Goal: Task Accomplishment & Management: Complete application form

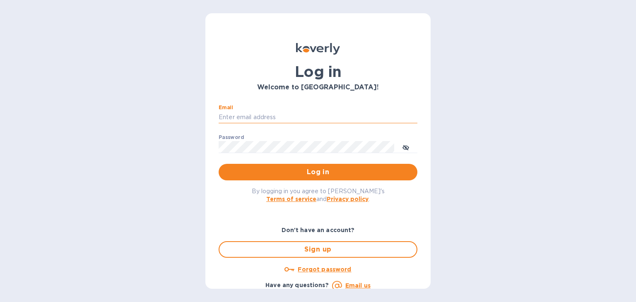
click at [260, 112] on input "Email" at bounding box center [318, 117] width 199 height 12
type input "steven@wmcross.com"
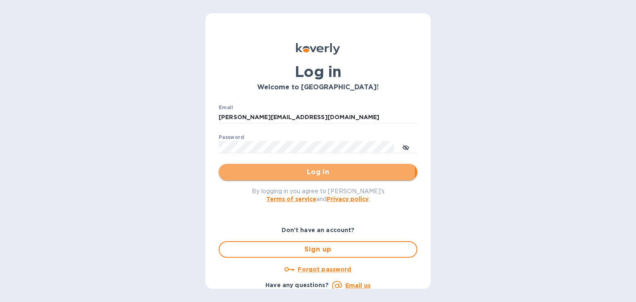
click at [307, 174] on span "Log in" at bounding box center [318, 172] width 186 height 10
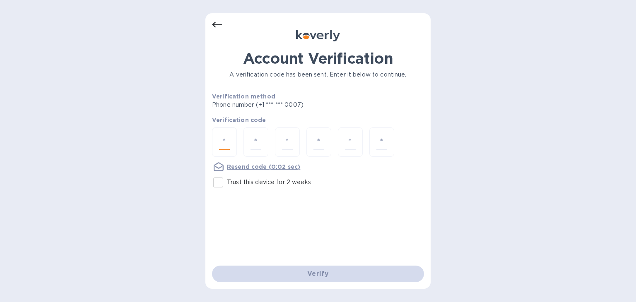
click at [222, 139] on input "number" at bounding box center [224, 142] width 11 height 15
type input "7"
type input "0"
type input "9"
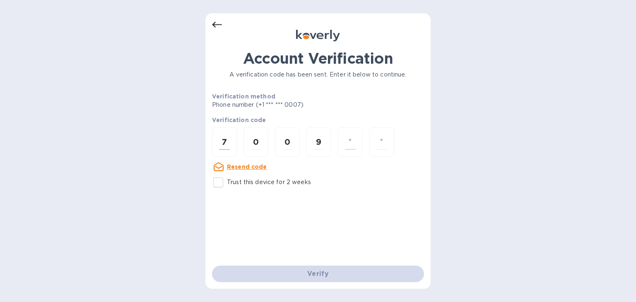
type input "5"
type input "3"
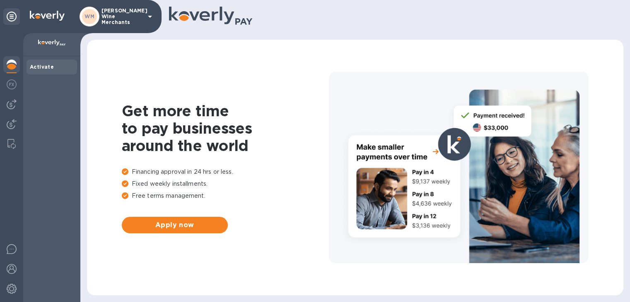
click at [301, 27] on div at bounding box center [355, 16] width 550 height 33
click at [11, 105] on img at bounding box center [12, 104] width 10 height 10
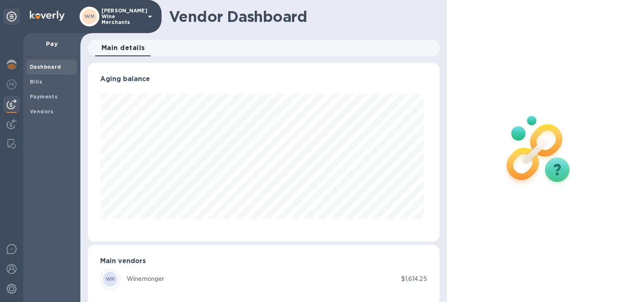
scroll to position [179, 348]
click at [34, 81] on b "Bills" at bounding box center [36, 82] width 12 height 6
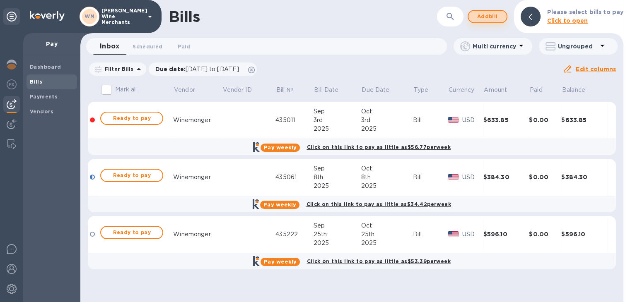
click at [490, 20] on span "Add bill" at bounding box center [487, 17] width 25 height 10
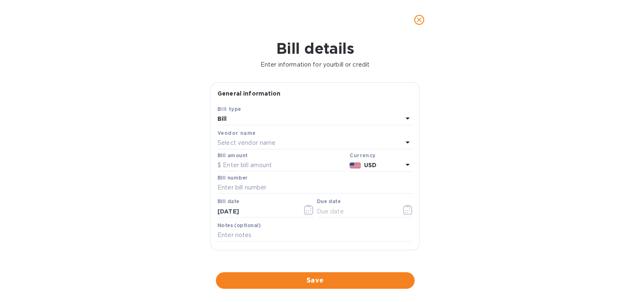
click at [270, 141] on p "Select vendor name" at bounding box center [246, 143] width 58 height 9
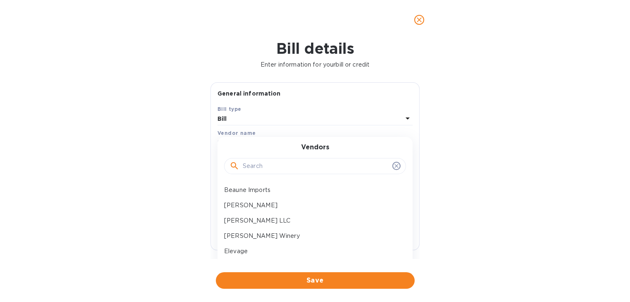
click at [261, 166] on input "text" at bounding box center [316, 166] width 146 height 12
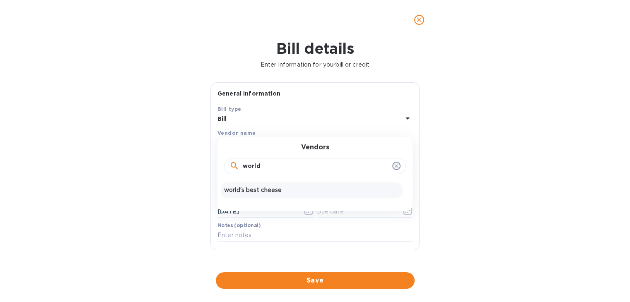
type input "world"
click at [270, 193] on p "world's best cheese" at bounding box center [311, 190] width 175 height 9
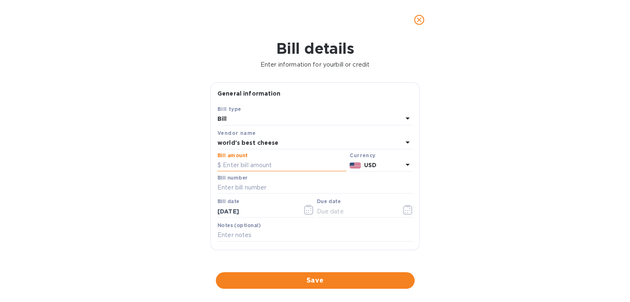
click at [261, 167] on input "text" at bounding box center [281, 165] width 129 height 12
click at [273, 175] on div "Bill number" at bounding box center [314, 184] width 195 height 19
click at [258, 167] on input "418.67" at bounding box center [284, 165] width 123 height 12
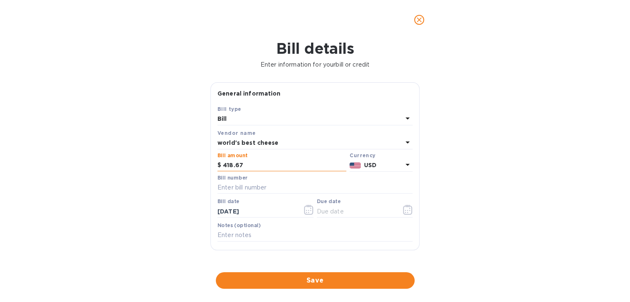
click at [258, 167] on input "418.67" at bounding box center [284, 165] width 123 height 12
type input "411.06"
click at [250, 188] on input "text" at bounding box center [314, 188] width 195 height 12
type input "512553"
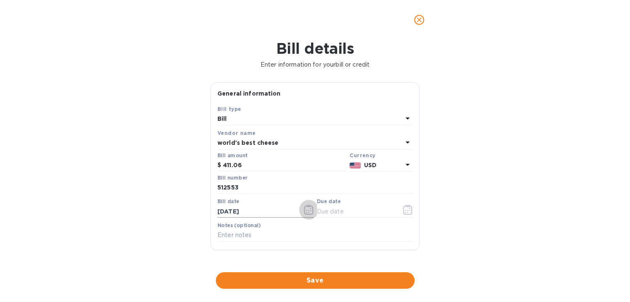
click at [310, 215] on icon "button" at bounding box center [309, 210] width 10 height 10
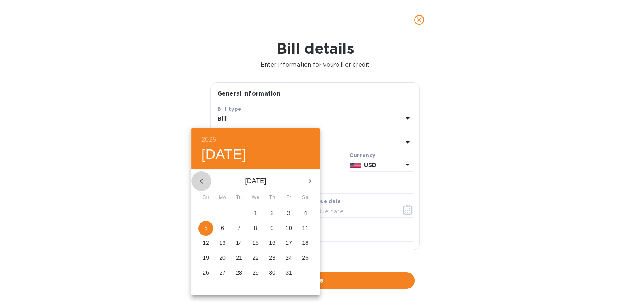
click at [201, 181] on icon "button" at bounding box center [201, 181] width 10 height 10
click at [274, 211] on span "4" at bounding box center [272, 213] width 15 height 8
type input "[DATE]"
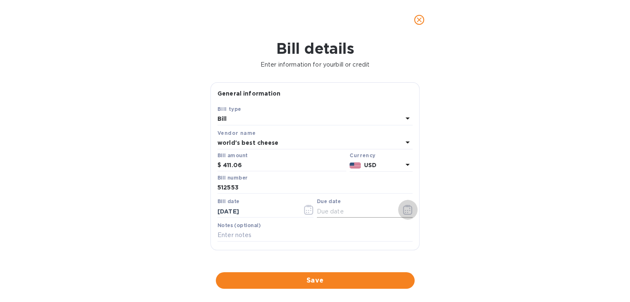
click at [405, 208] on icon "button" at bounding box center [408, 210] width 10 height 10
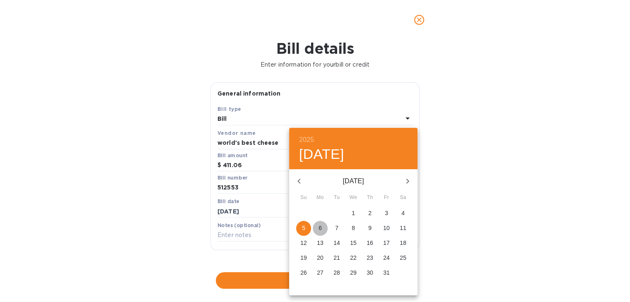
click at [319, 227] on p "6" at bounding box center [320, 228] width 3 height 8
type input "[DATE]"
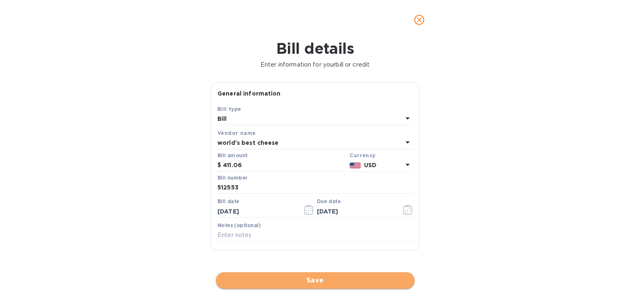
click at [295, 280] on span "Save" at bounding box center [315, 281] width 186 height 10
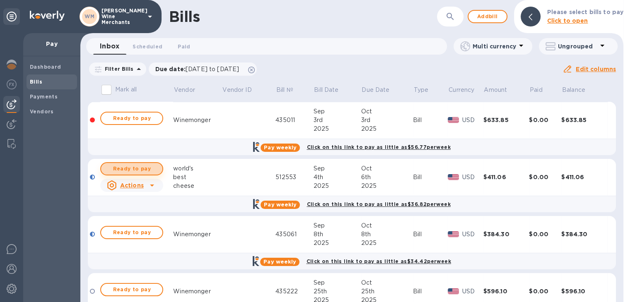
click at [136, 165] on span "Ready to pay" at bounding box center [132, 169] width 48 height 10
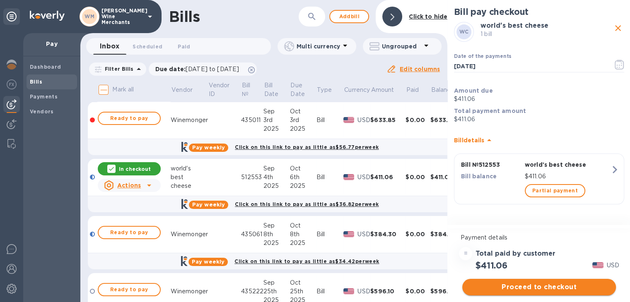
click at [541, 287] on span "Proceed to checkout" at bounding box center [539, 287] width 140 height 10
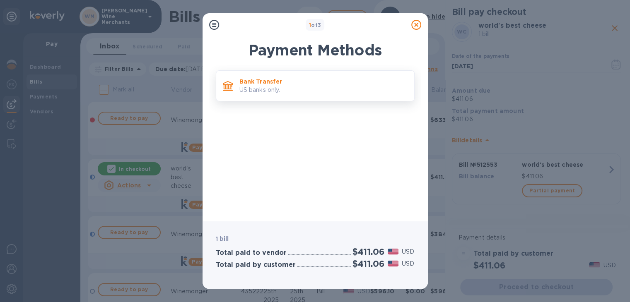
click at [302, 84] on p "Bank Transfer" at bounding box center [323, 81] width 168 height 8
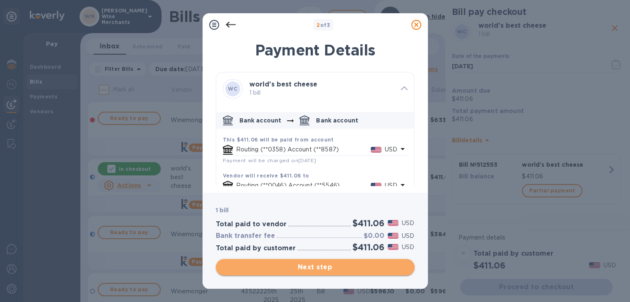
click at [311, 271] on span "Next step" at bounding box center [315, 268] width 186 height 10
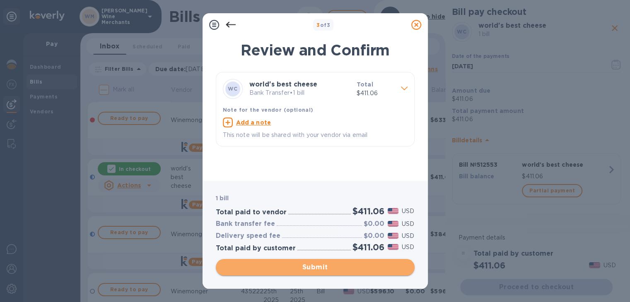
click at [310, 267] on span "Submit" at bounding box center [315, 268] width 186 height 10
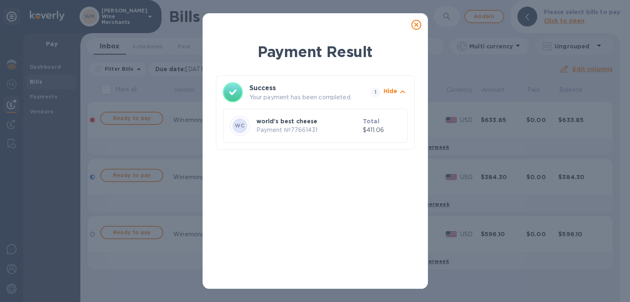
click at [414, 25] on icon at bounding box center [416, 25] width 10 height 10
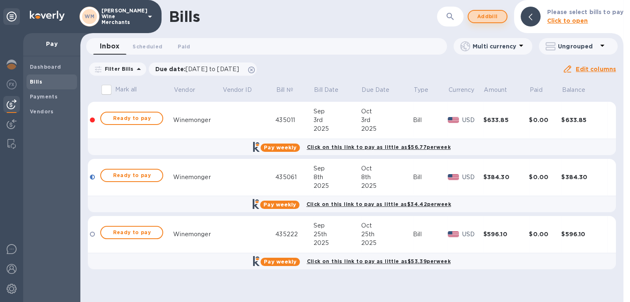
click at [490, 17] on span "Add bill" at bounding box center [487, 17] width 25 height 10
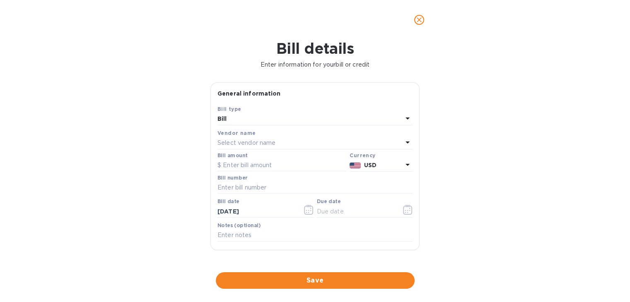
click at [270, 148] on div "Select vendor name" at bounding box center [309, 144] width 185 height 12
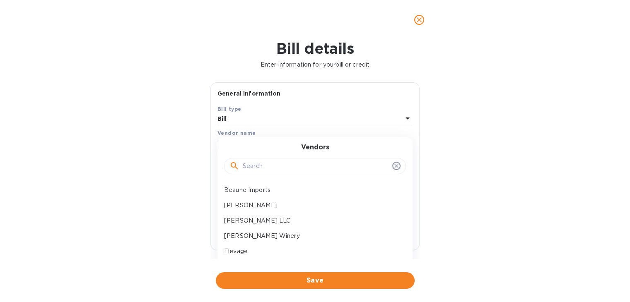
click at [263, 165] on input "text" at bounding box center [316, 166] width 146 height 12
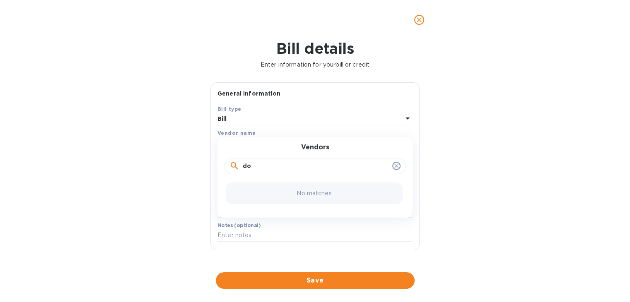
type input "d"
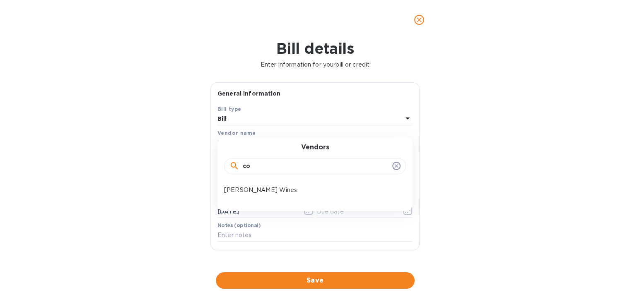
type input "c"
type input "serend"
click at [271, 183] on div "serendipity wines" at bounding box center [312, 190] width 182 height 15
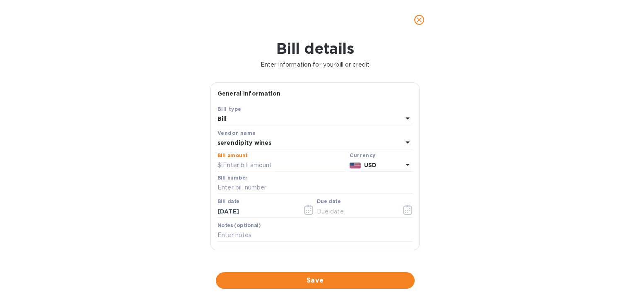
click at [266, 167] on input "text" at bounding box center [281, 165] width 129 height 12
type input "954"
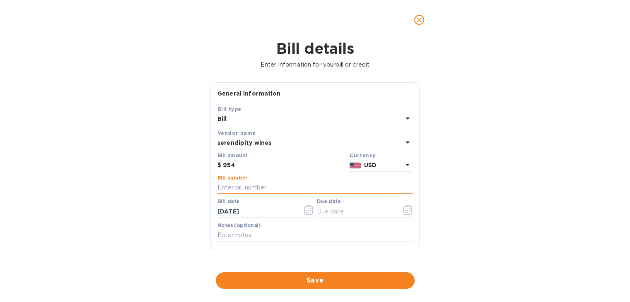
click at [247, 187] on input "text" at bounding box center [314, 188] width 195 height 12
type input "1003039"
click at [242, 164] on input "954" at bounding box center [284, 165] width 123 height 12
type input "9"
type input "930"
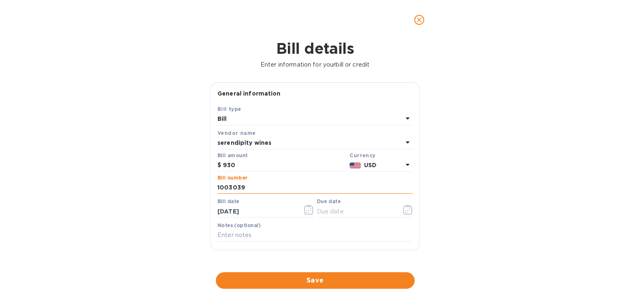
click at [245, 190] on input "1003039" at bounding box center [314, 188] width 195 height 12
type input "1003039(credit $24)"
click at [306, 209] on icon "button" at bounding box center [309, 210] width 10 height 10
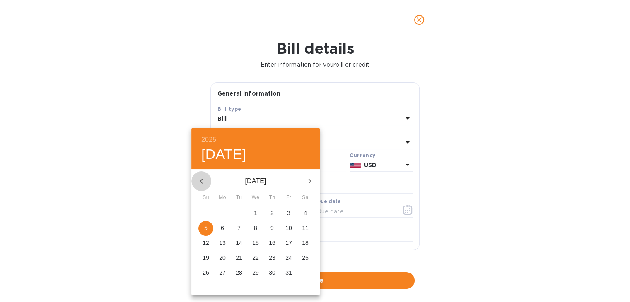
click at [200, 175] on button "button" at bounding box center [201, 181] width 20 height 20
click at [237, 275] on p "30" at bounding box center [239, 273] width 7 height 8
type input "[DATE]"
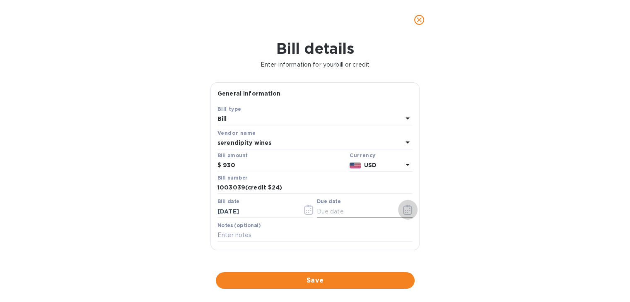
click at [409, 209] on icon "button" at bounding box center [409, 208] width 1 height 1
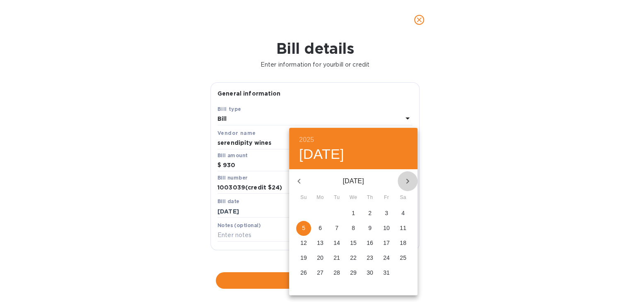
click at [409, 181] on icon "button" at bounding box center [408, 181] width 10 height 10
click at [317, 247] on button "10" at bounding box center [320, 243] width 15 height 15
type input "[DATE]"
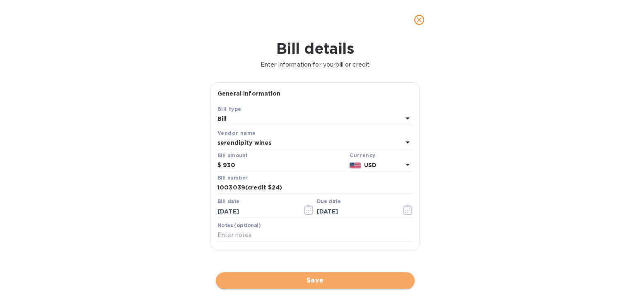
click at [312, 281] on span "Save" at bounding box center [315, 281] width 186 height 10
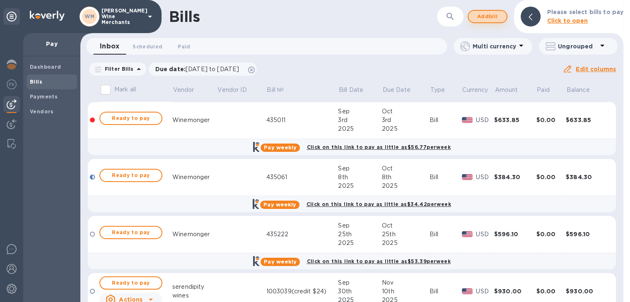
click at [486, 14] on span "Add bill" at bounding box center [487, 17] width 25 height 10
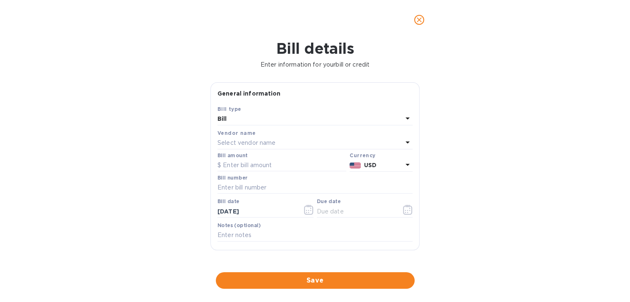
click at [229, 146] on p "Select vendor name" at bounding box center [246, 143] width 58 height 9
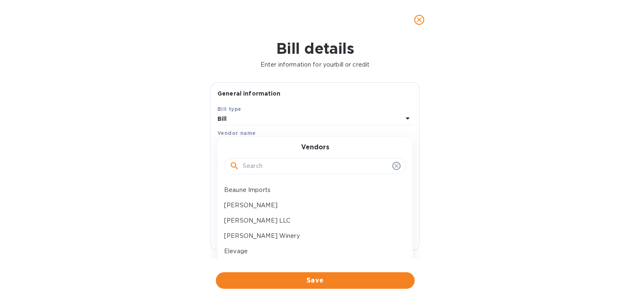
click at [249, 166] on input "text" at bounding box center [316, 166] width 146 height 12
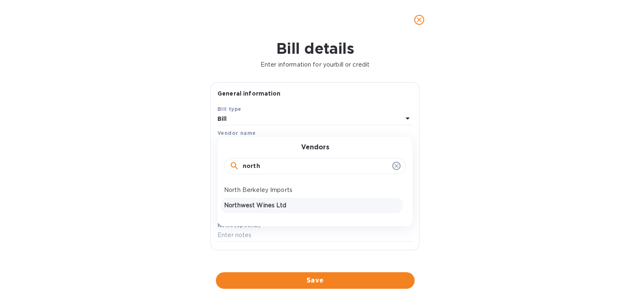
type input "north"
click at [250, 204] on p "Northwest Wines Ltd" at bounding box center [311, 205] width 175 height 9
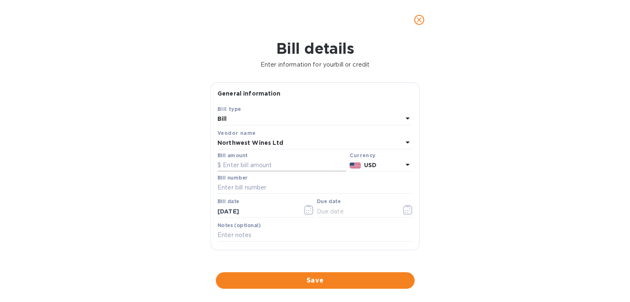
click at [246, 166] on input "text" at bounding box center [281, 165] width 129 height 12
type input "501.4"
click at [239, 190] on input "text" at bounding box center [314, 188] width 195 height 12
type input "145644"
click at [308, 212] on icon "button" at bounding box center [309, 210] width 10 height 10
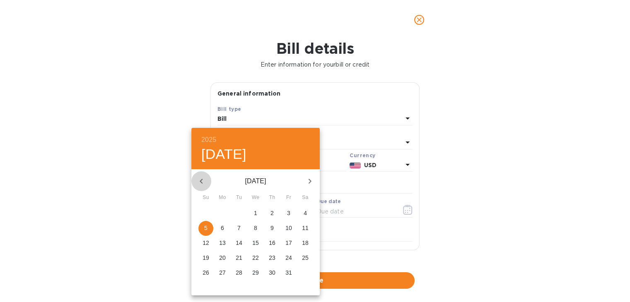
click at [202, 178] on icon "button" at bounding box center [201, 181] width 10 height 10
click at [237, 274] on p "30" at bounding box center [239, 273] width 7 height 8
type input "[DATE]"
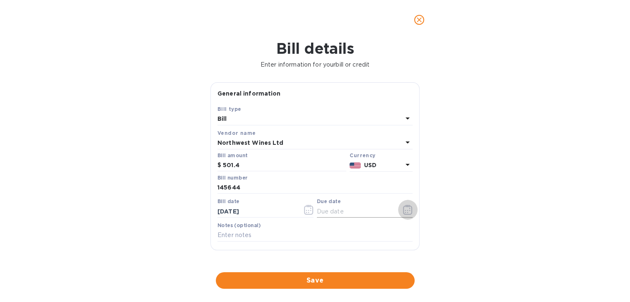
click at [410, 212] on button "button" at bounding box center [407, 210] width 19 height 20
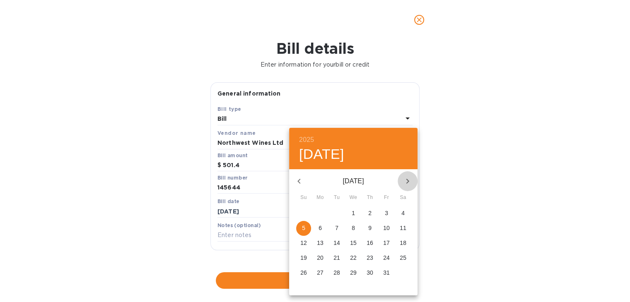
click at [409, 181] on icon "button" at bounding box center [408, 181] width 10 height 10
click at [322, 245] on p "10" at bounding box center [320, 243] width 7 height 8
type input "[DATE]"
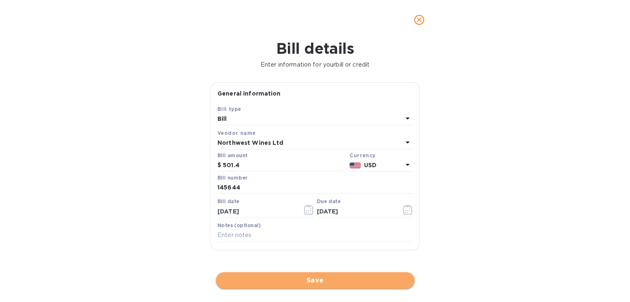
click at [299, 278] on span "Save" at bounding box center [315, 281] width 186 height 10
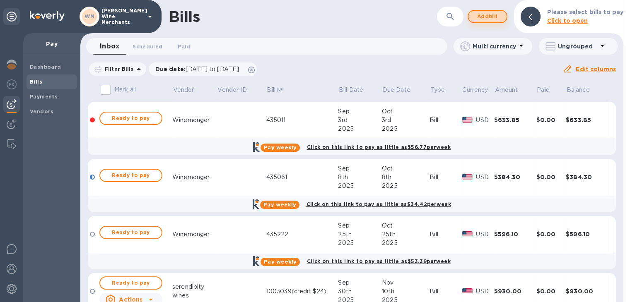
click at [491, 15] on span "Add bill" at bounding box center [487, 17] width 25 height 10
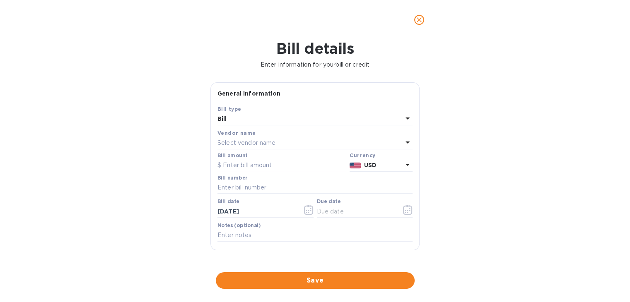
click at [283, 138] on div "Select vendor name" at bounding box center [309, 144] width 185 height 12
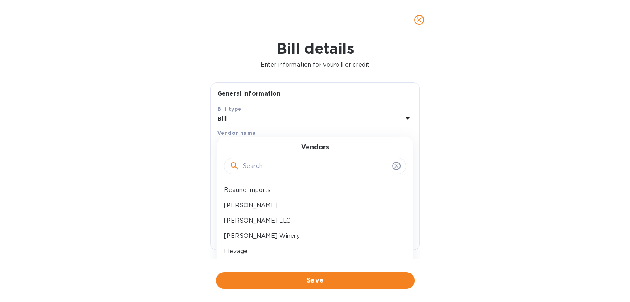
click at [266, 166] on input "text" at bounding box center [316, 166] width 146 height 12
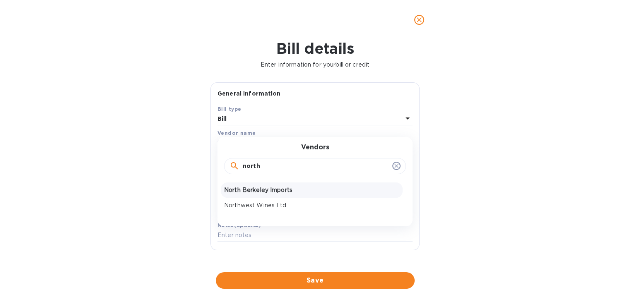
type input "north"
click at [264, 186] on p "North Berkeley Imports" at bounding box center [311, 190] width 175 height 9
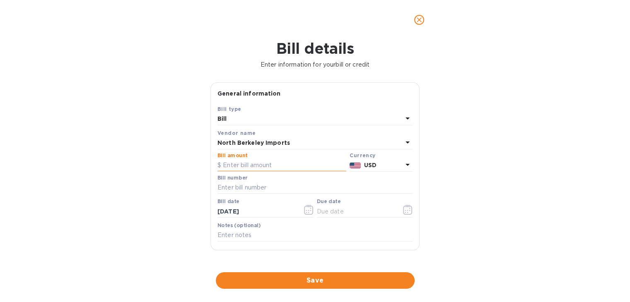
click at [258, 166] on input "text" at bounding box center [281, 165] width 129 height 12
type input "901.68"
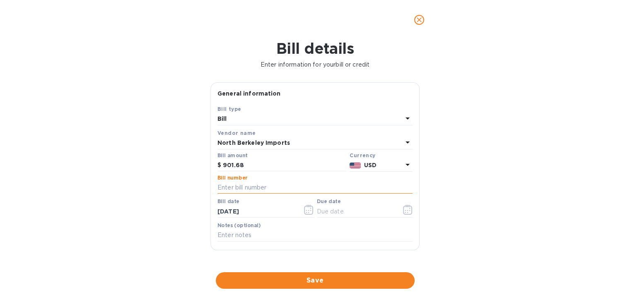
click at [260, 188] on input "text" at bounding box center [314, 188] width 195 height 12
type input "282921"
click at [304, 211] on icon "button" at bounding box center [309, 210] width 10 height 10
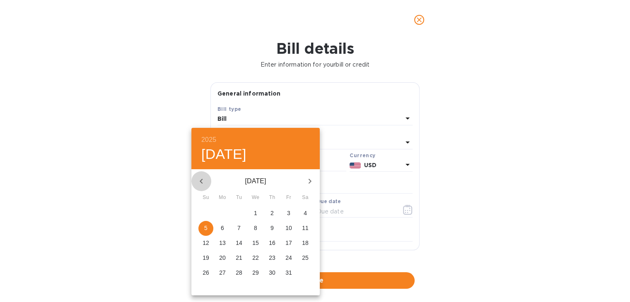
click at [198, 180] on icon "button" at bounding box center [201, 181] width 10 height 10
click at [220, 273] on p "29" at bounding box center [222, 273] width 7 height 8
type input "[DATE]"
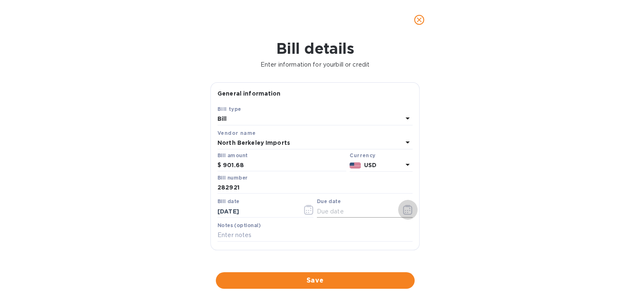
click at [403, 209] on icon "button" at bounding box center [408, 210] width 10 height 10
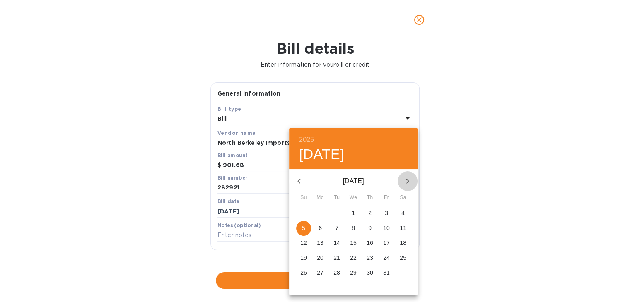
click at [406, 177] on icon "button" at bounding box center [408, 181] width 10 height 10
click at [320, 243] on p "10" at bounding box center [320, 243] width 7 height 8
type input "[DATE]"
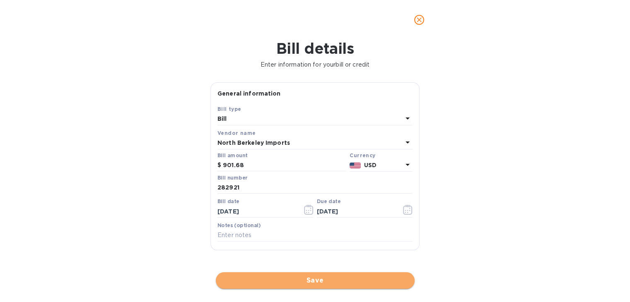
click at [310, 280] on span "Save" at bounding box center [315, 281] width 186 height 10
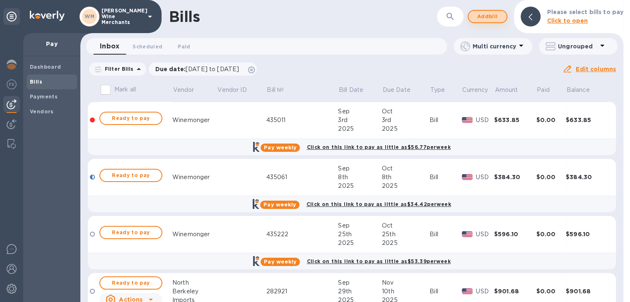
click at [483, 18] on span "Add bill" at bounding box center [487, 17] width 25 height 10
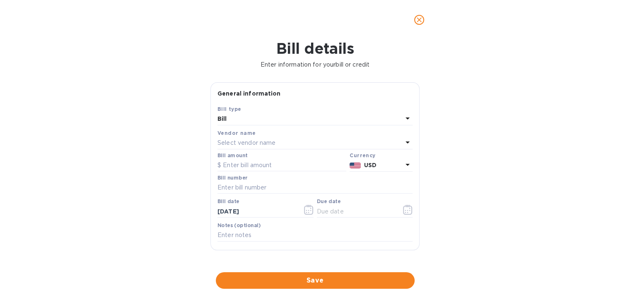
click at [288, 146] on div "Select vendor name" at bounding box center [309, 144] width 185 height 12
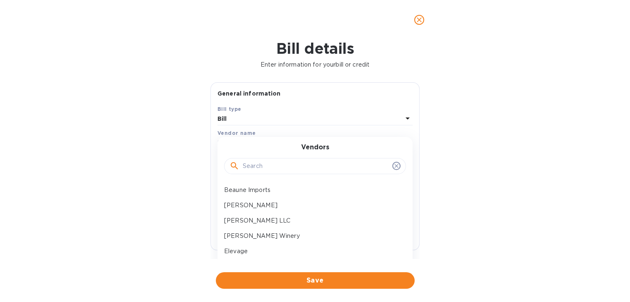
click at [265, 170] on input "text" at bounding box center [316, 166] width 146 height 12
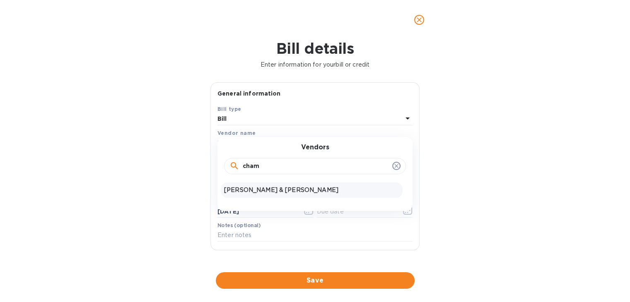
type input "cham"
click at [256, 190] on p "[PERSON_NAME] & [PERSON_NAME]" at bounding box center [311, 190] width 175 height 9
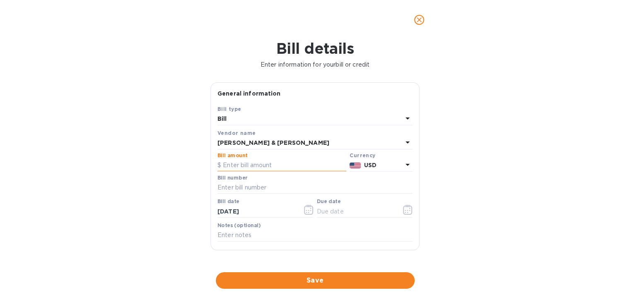
click at [251, 164] on input "text" at bounding box center [281, 165] width 129 height 12
type input "1,027.6"
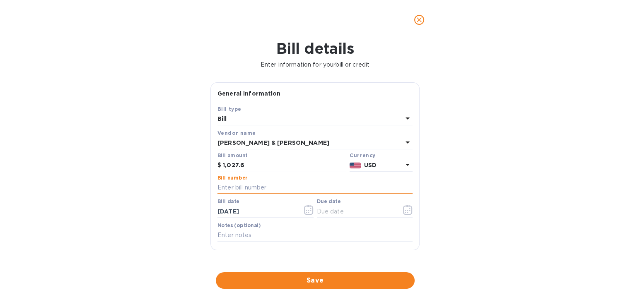
click at [260, 187] on input "text" at bounding box center [314, 188] width 195 height 12
type input "608000"
click at [305, 211] on icon "button" at bounding box center [309, 210] width 10 height 10
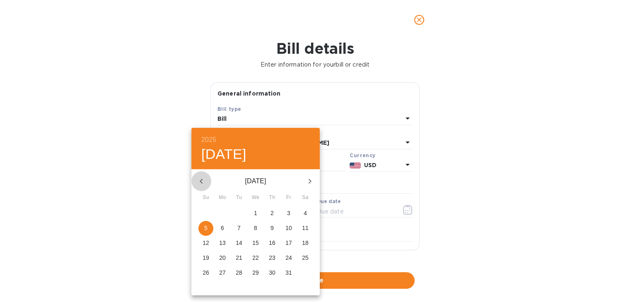
click at [208, 176] on button "button" at bounding box center [201, 181] width 20 height 20
click at [236, 269] on p "30" at bounding box center [239, 273] width 7 height 8
type input "[DATE]"
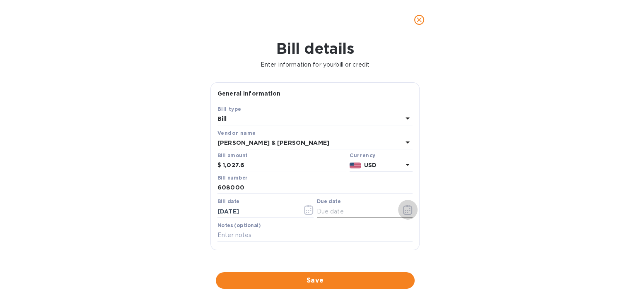
click at [408, 212] on icon "button" at bounding box center [408, 210] width 10 height 10
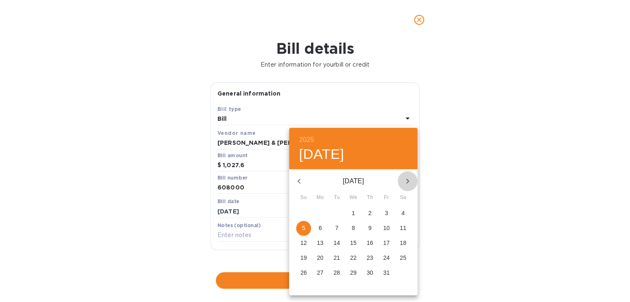
click at [411, 179] on icon "button" at bounding box center [408, 181] width 10 height 10
click at [323, 244] on span "10" at bounding box center [320, 243] width 15 height 8
type input "[DATE]"
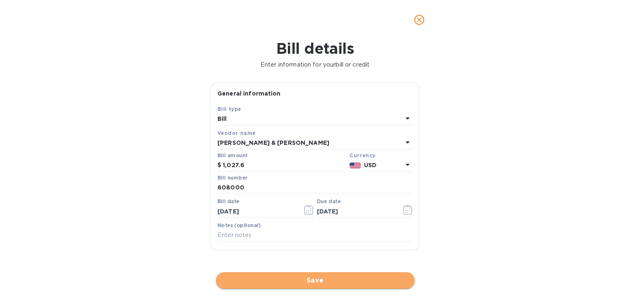
click at [316, 280] on span "Save" at bounding box center [315, 281] width 186 height 10
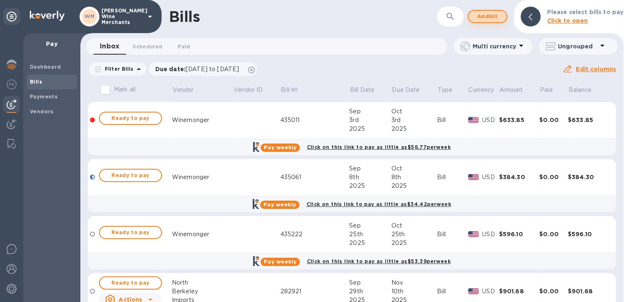
click at [487, 22] on button "Add bill" at bounding box center [488, 16] width 40 height 13
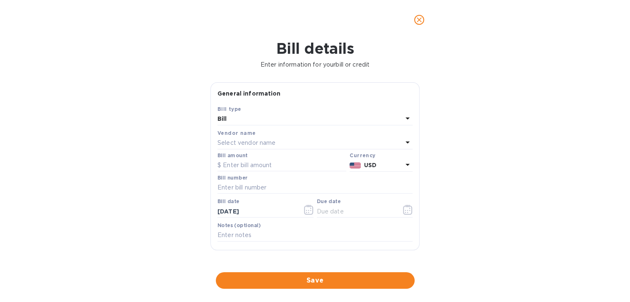
click at [252, 144] on p "Select vendor name" at bounding box center [246, 143] width 58 height 9
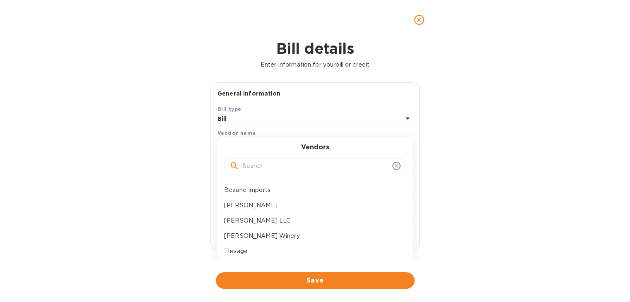
click at [250, 169] on input "text" at bounding box center [316, 166] width 146 height 12
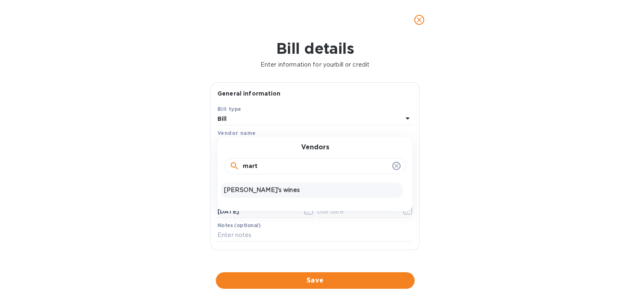
type input "mart"
click at [252, 188] on p "[PERSON_NAME]'s wines" at bounding box center [311, 190] width 175 height 9
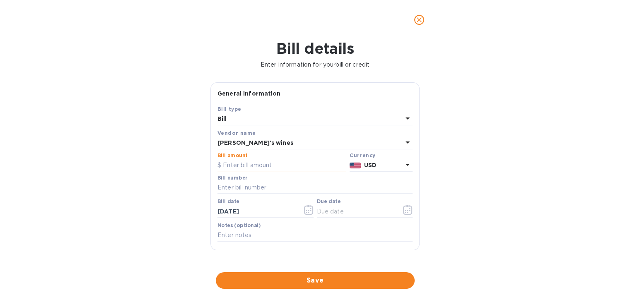
click at [251, 167] on input "text" at bounding box center [281, 165] width 129 height 12
type input "511.60"
click at [308, 215] on icon "button" at bounding box center [308, 210] width 9 height 10
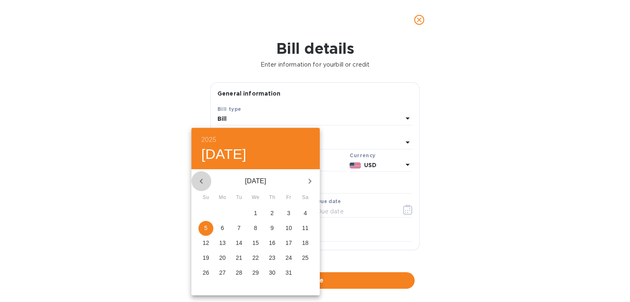
click at [201, 178] on icon "button" at bounding box center [201, 181] width 10 height 10
click at [290, 213] on span "5" at bounding box center [288, 213] width 15 height 8
type input "[DATE]"
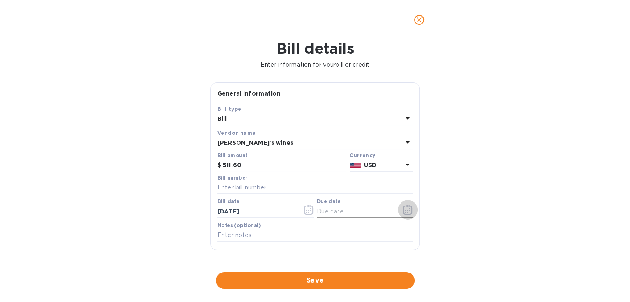
click at [403, 210] on icon "button" at bounding box center [408, 210] width 10 height 10
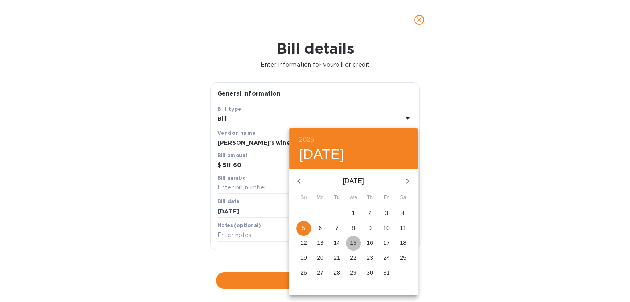
click at [352, 243] on p "15" at bounding box center [353, 243] width 7 height 8
type input "[DATE]"
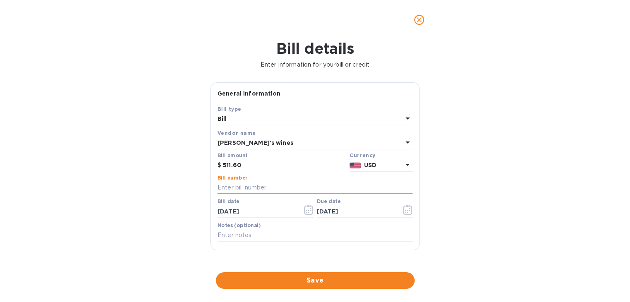
click at [242, 188] on input "text" at bounding box center [314, 188] width 195 height 12
type input "419166"
click at [311, 279] on span "Save" at bounding box center [315, 281] width 186 height 10
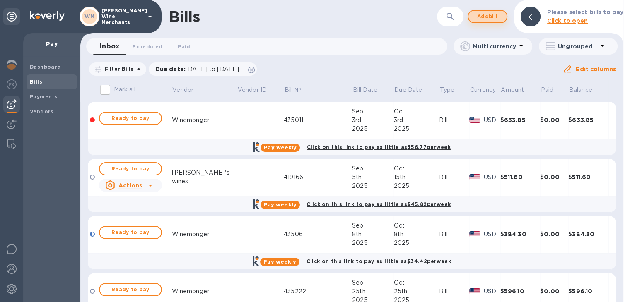
click at [495, 22] on button "Add bill" at bounding box center [488, 16] width 40 height 13
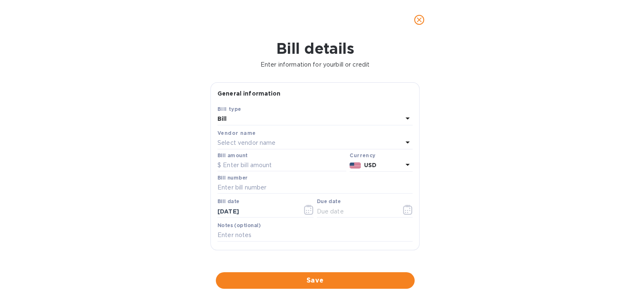
click at [275, 142] on p "Select vendor name" at bounding box center [246, 143] width 58 height 9
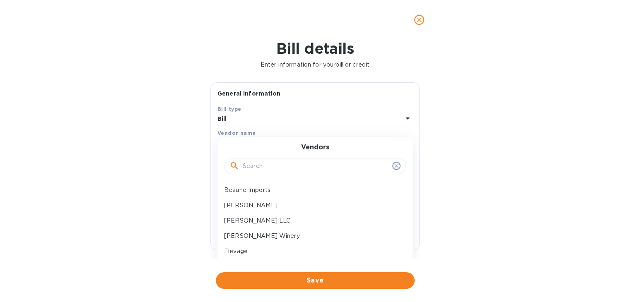
click at [260, 173] on div at bounding box center [315, 166] width 182 height 17
click at [260, 168] on input "text" at bounding box center [316, 166] width 146 height 12
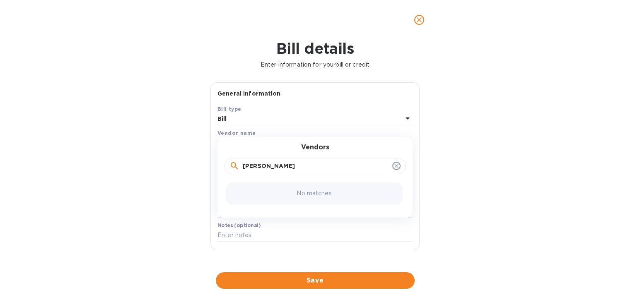
click at [274, 166] on input "[PERSON_NAME]" at bounding box center [316, 166] width 146 height 12
type input "spring"
click at [260, 186] on div "Springboard" at bounding box center [312, 190] width 182 height 15
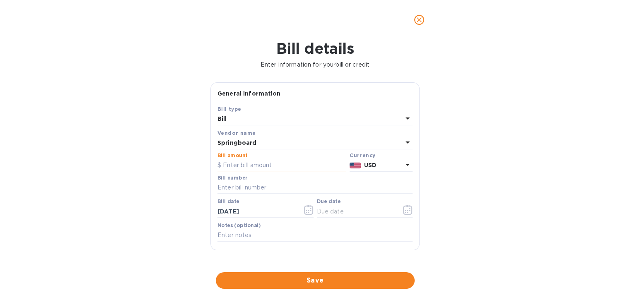
click at [256, 162] on input "text" at bounding box center [281, 165] width 129 height 12
type input "377.40"
click at [260, 187] on input "text" at bounding box center [314, 188] width 195 height 12
type input "193319"
click at [310, 208] on icon "button" at bounding box center [309, 210] width 10 height 10
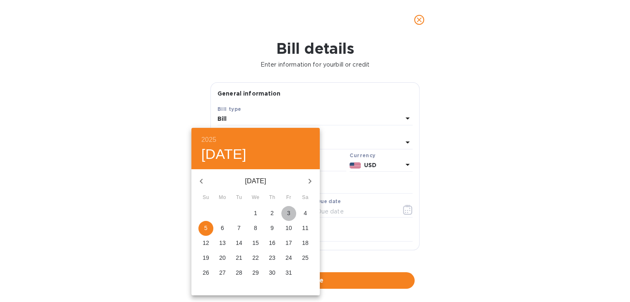
click at [288, 211] on p "3" at bounding box center [288, 213] width 3 height 8
type input "[DATE]"
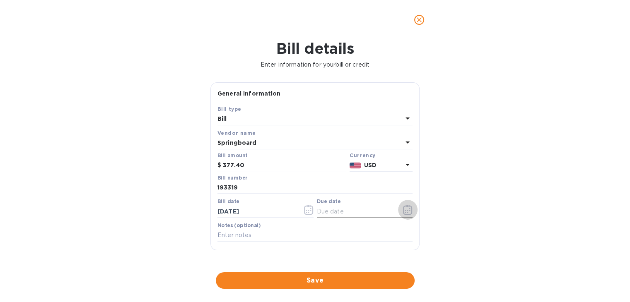
click at [405, 212] on icon "button" at bounding box center [408, 210] width 10 height 10
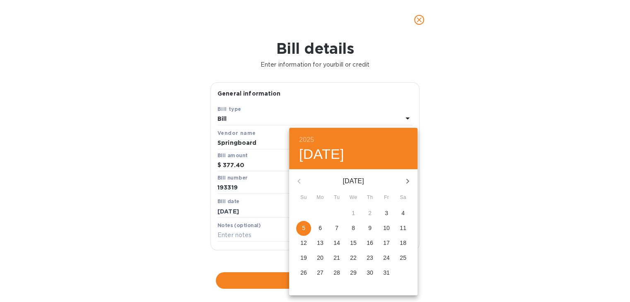
click at [408, 178] on icon "button" at bounding box center [408, 181] width 10 height 10
click at [371, 241] on p "13" at bounding box center [370, 243] width 7 height 8
type input "[DATE]"
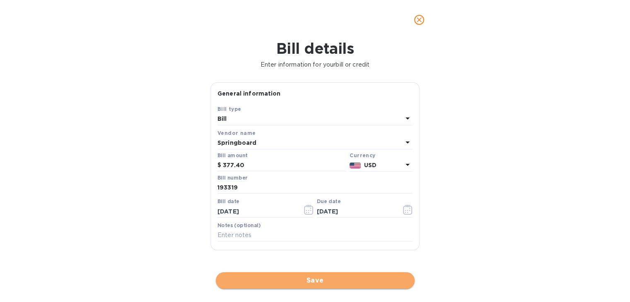
click at [333, 283] on span "Save" at bounding box center [315, 281] width 186 height 10
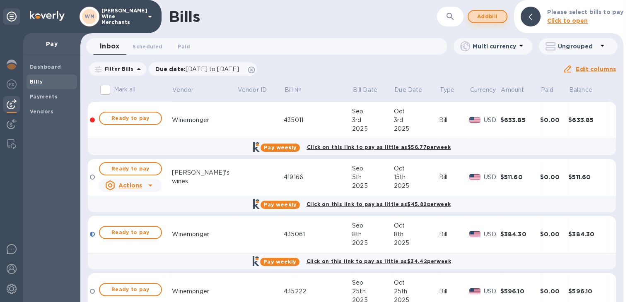
click at [499, 20] on span "Add bill" at bounding box center [487, 17] width 25 height 10
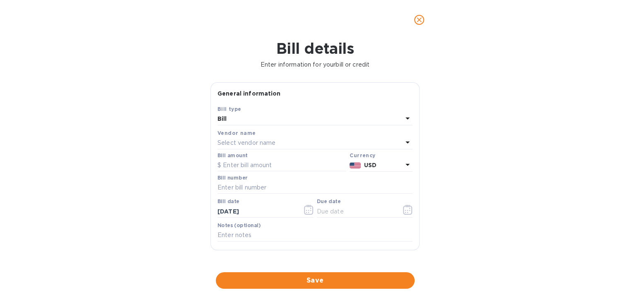
click at [252, 145] on p "Select vendor name" at bounding box center [246, 143] width 58 height 9
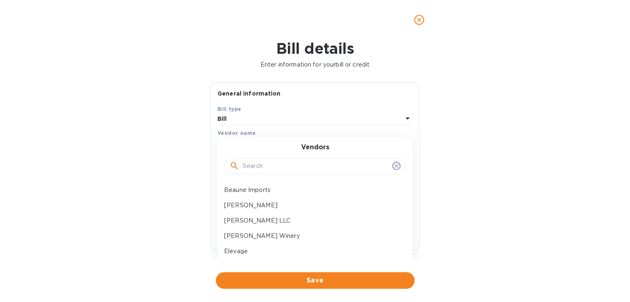
click at [254, 164] on input "text" at bounding box center [316, 166] width 146 height 12
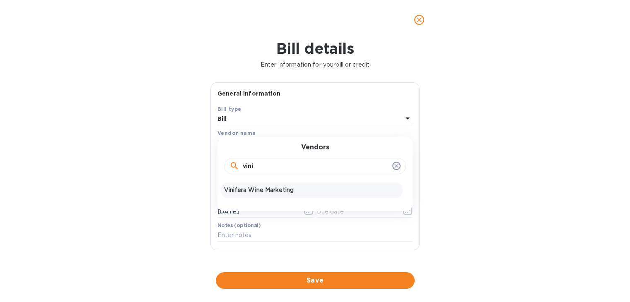
type input "vini"
click at [249, 189] on p "Vinifera Wine Marketing" at bounding box center [311, 190] width 175 height 9
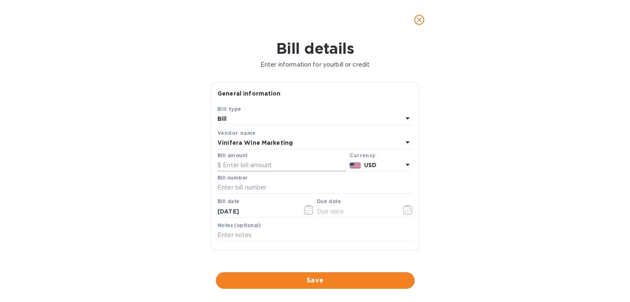
click at [255, 163] on input "text" at bounding box center [281, 165] width 129 height 12
type input "402.40"
click at [248, 190] on input "text" at bounding box center [314, 188] width 195 height 12
type input "118066"
click at [306, 210] on icon "button" at bounding box center [309, 210] width 10 height 10
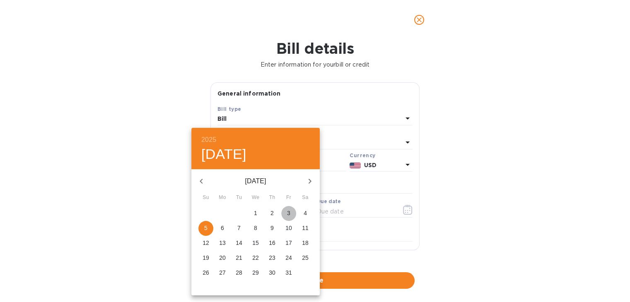
click at [292, 209] on span "3" at bounding box center [288, 213] width 15 height 8
type input "[DATE]"
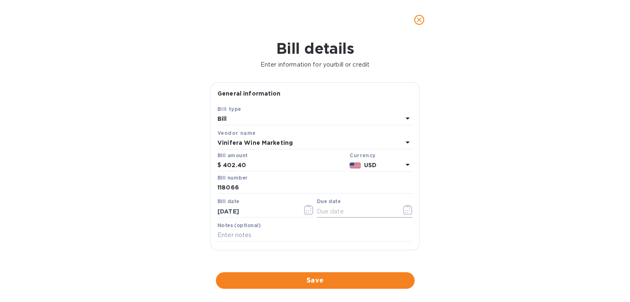
click at [407, 211] on icon "button" at bounding box center [407, 210] width 1 height 1
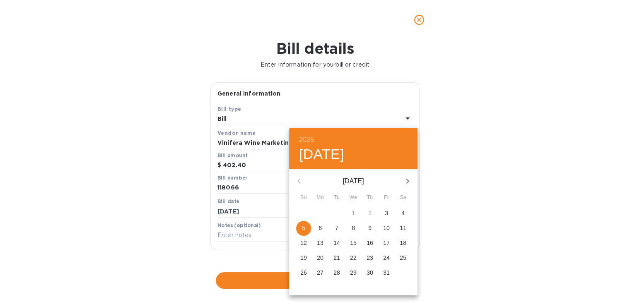
click at [408, 183] on icon "button" at bounding box center [408, 181] width 10 height 10
click at [369, 241] on p "13" at bounding box center [370, 243] width 7 height 8
type input "[DATE]"
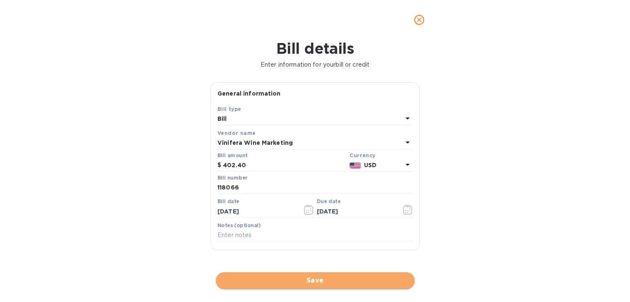
click at [329, 283] on span "Save" at bounding box center [315, 281] width 186 height 10
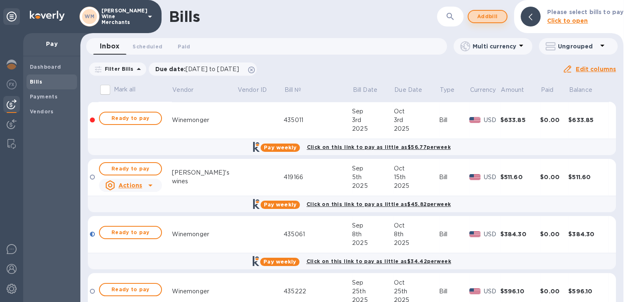
click at [486, 12] on span "Add bill" at bounding box center [487, 17] width 25 height 10
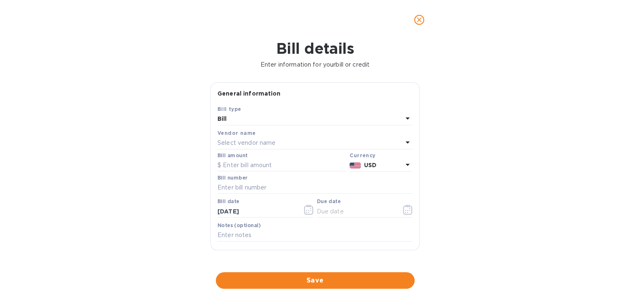
click at [252, 145] on p "Select vendor name" at bounding box center [246, 143] width 58 height 9
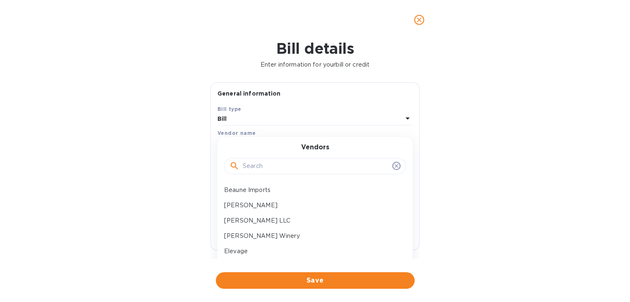
click at [258, 161] on input "text" at bounding box center [316, 166] width 146 height 12
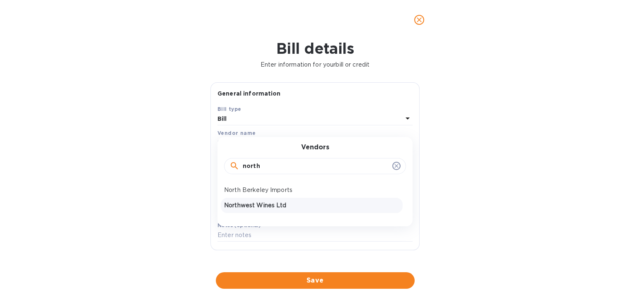
type input "north"
click at [255, 203] on p "Northwest Wines Ltd" at bounding box center [311, 205] width 175 height 9
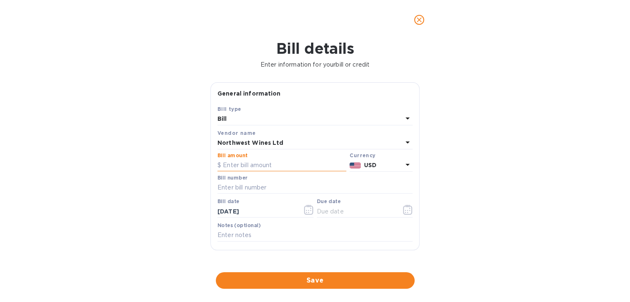
click at [257, 160] on input "text" at bounding box center [281, 165] width 129 height 12
type input "1,135.20"
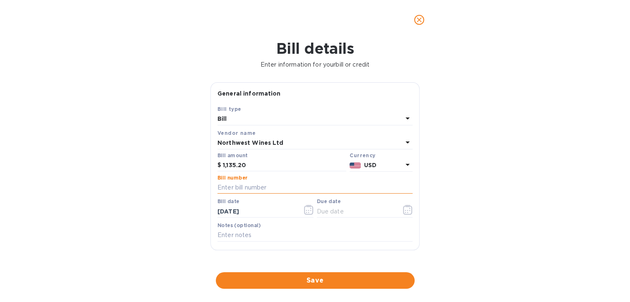
click at [253, 184] on input "text" at bounding box center [314, 188] width 195 height 12
type input "145679"
click at [304, 212] on icon "button" at bounding box center [309, 210] width 10 height 10
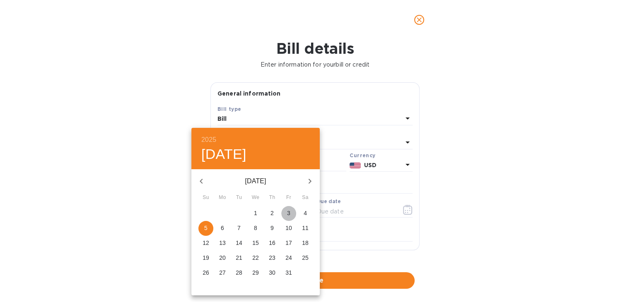
click at [288, 213] on p "3" at bounding box center [288, 213] width 3 height 8
type input "[DATE]"
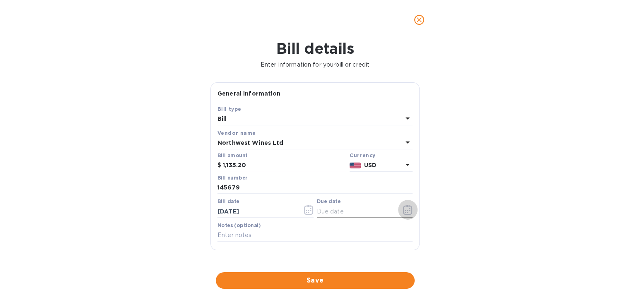
click at [406, 213] on icon "button" at bounding box center [408, 210] width 10 height 10
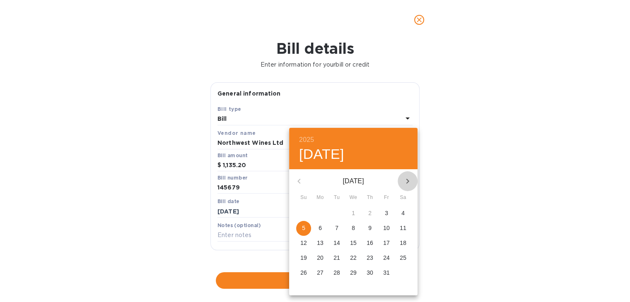
click at [406, 181] on icon "button" at bounding box center [408, 181] width 10 height 10
click at [367, 244] on p "13" at bounding box center [370, 243] width 7 height 8
type input "[DATE]"
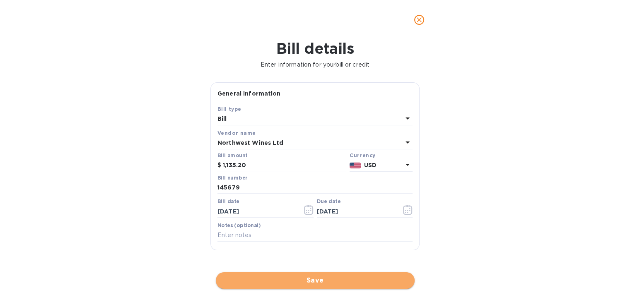
click at [332, 276] on span "Save" at bounding box center [315, 281] width 186 height 10
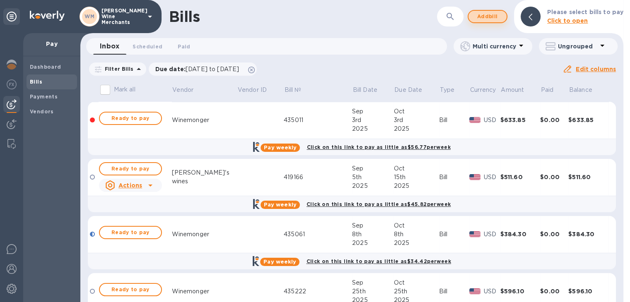
click at [491, 19] on span "Add bill" at bounding box center [487, 17] width 25 height 10
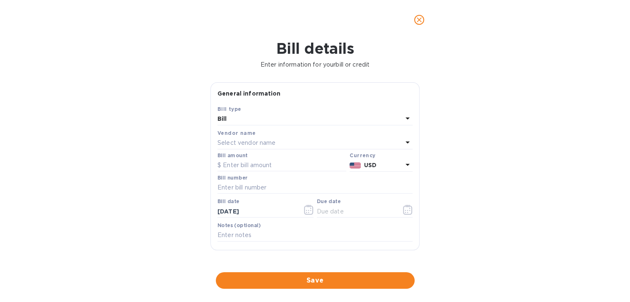
click at [262, 146] on p "Select vendor name" at bounding box center [246, 143] width 58 height 9
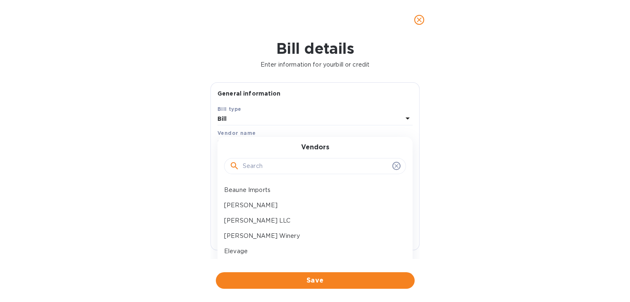
click at [259, 166] on input "text" at bounding box center [316, 166] width 146 height 12
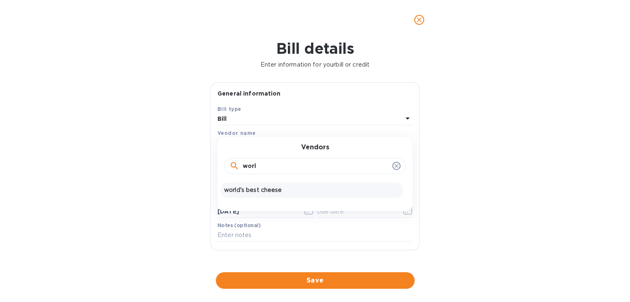
type input "worl"
click at [256, 192] on p "world's best cheese" at bounding box center [311, 190] width 175 height 9
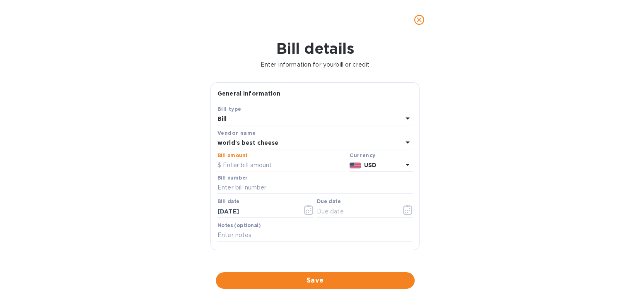
click at [258, 162] on input "text" at bounding box center [281, 165] width 129 height 12
type input "420.50"
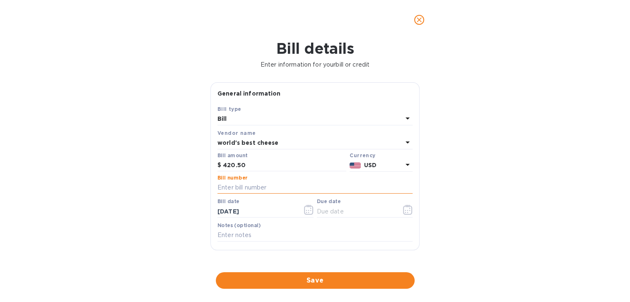
click at [272, 183] on input "text" at bounding box center [314, 188] width 195 height 12
type input "517094"
click at [305, 207] on icon "button" at bounding box center [308, 210] width 9 height 10
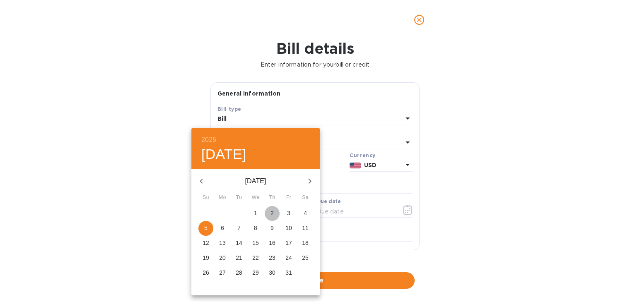
click at [272, 211] on p "2" at bounding box center [271, 213] width 3 height 8
type input "[DATE]"
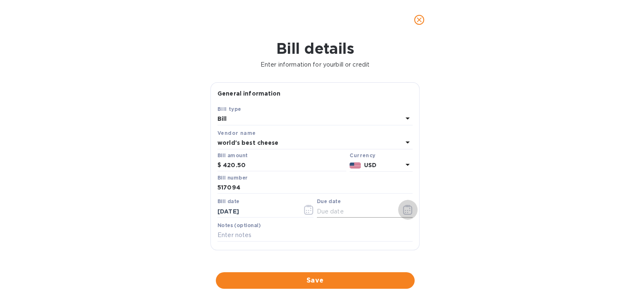
click at [409, 210] on icon "button" at bounding box center [408, 210] width 10 height 10
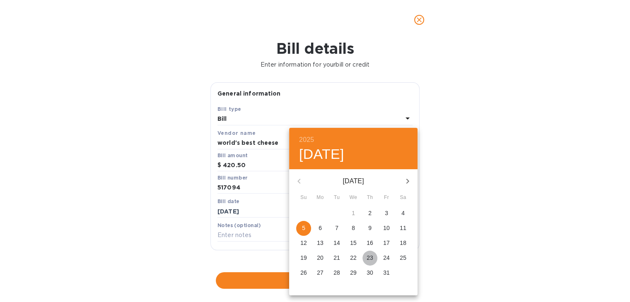
click at [372, 257] on p "23" at bounding box center [370, 258] width 7 height 8
type input "[DATE]"
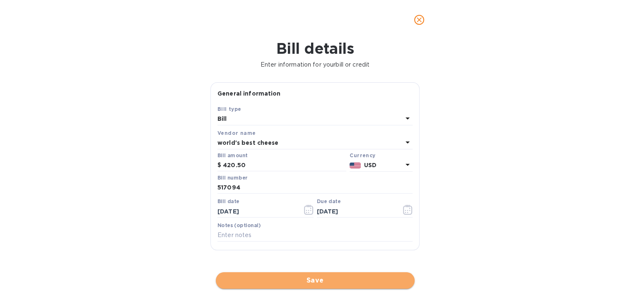
click at [353, 279] on span "Save" at bounding box center [315, 281] width 186 height 10
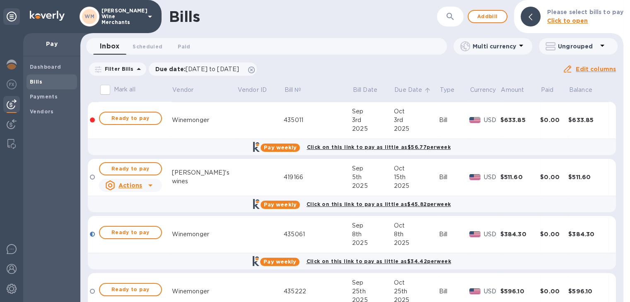
click at [394, 88] on p "Due Date" at bounding box center [408, 90] width 28 height 9
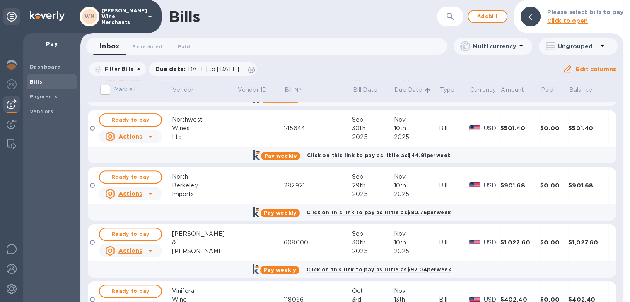
scroll to position [492, 0]
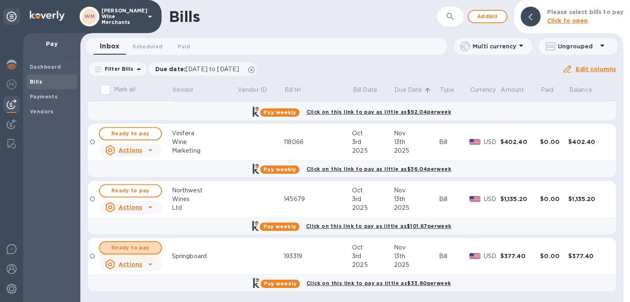
click at [124, 246] on span "Ready to pay" at bounding box center [130, 248] width 48 height 10
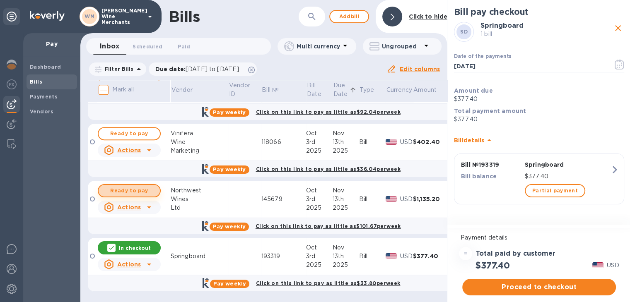
click at [124, 191] on span "Ready to pay" at bounding box center [129, 191] width 48 height 10
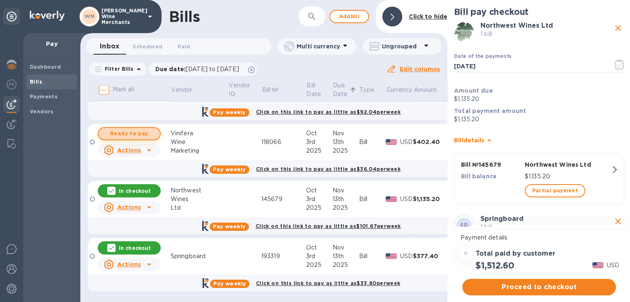
click at [129, 131] on span "Ready to pay" at bounding box center [129, 134] width 48 height 10
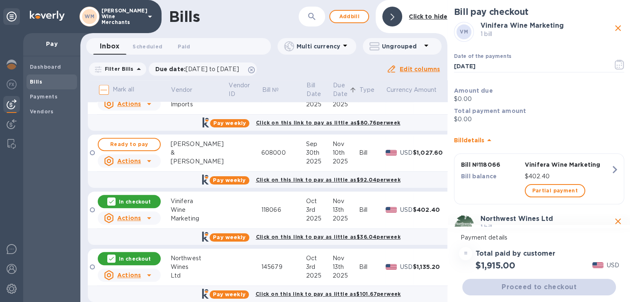
scroll to position [423, 0]
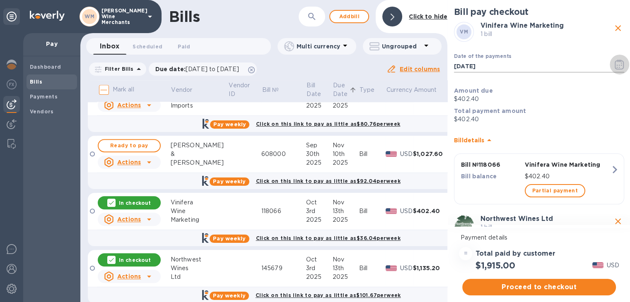
click at [619, 67] on icon "button" at bounding box center [619, 67] width 1 height 1
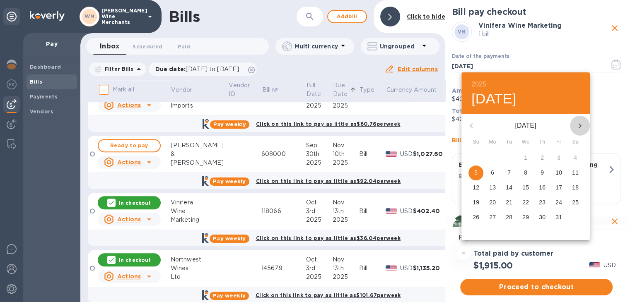
click at [576, 125] on icon "button" at bounding box center [580, 126] width 10 height 10
click at [491, 188] on p "10" at bounding box center [492, 187] width 7 height 8
type input "[DATE]"
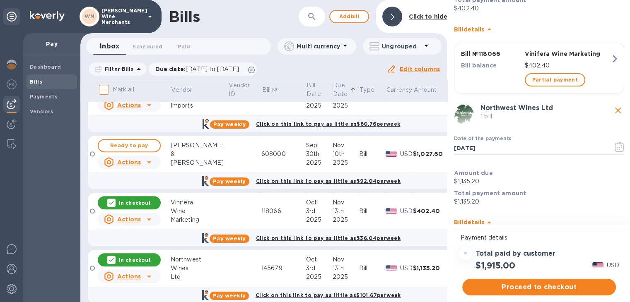
scroll to position [112, 0]
click at [615, 142] on icon "button" at bounding box center [619, 146] width 9 height 10
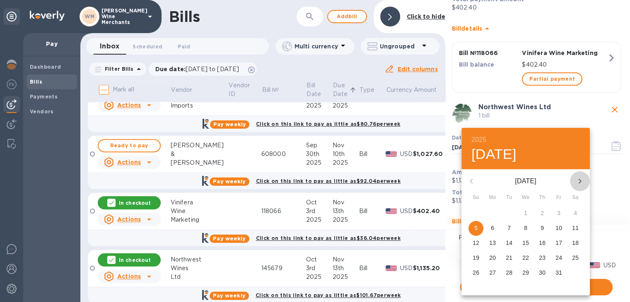
click at [580, 182] on icon "button" at bounding box center [580, 181] width 3 height 5
click at [492, 243] on p "10" at bounding box center [492, 243] width 7 height 8
type input "[DATE]"
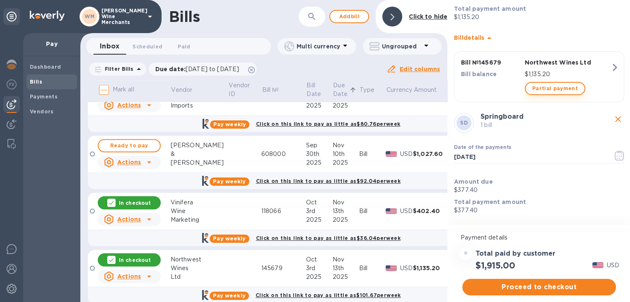
scroll to position [296, 0]
click at [618, 150] on icon "button" at bounding box center [620, 155] width 10 height 10
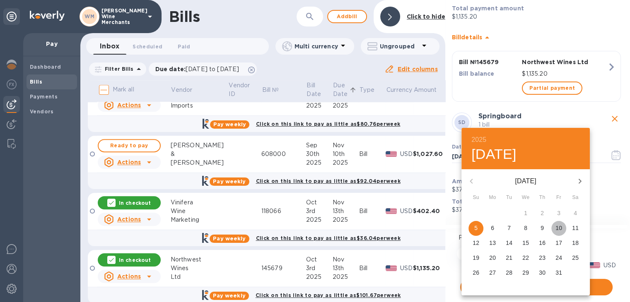
click at [558, 225] on p "10" at bounding box center [558, 228] width 7 height 8
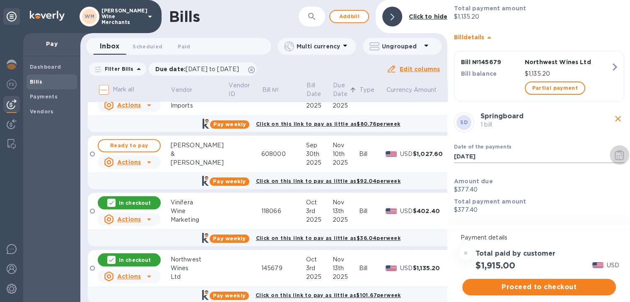
click at [615, 154] on icon "button" at bounding box center [620, 155] width 10 height 10
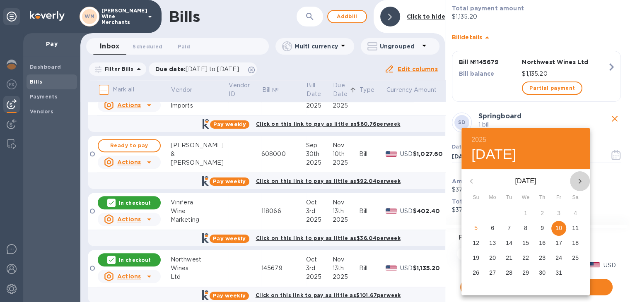
click at [581, 180] on icon "button" at bounding box center [580, 181] width 10 height 10
click at [492, 241] on p "10" at bounding box center [492, 243] width 7 height 8
type input "[DATE]"
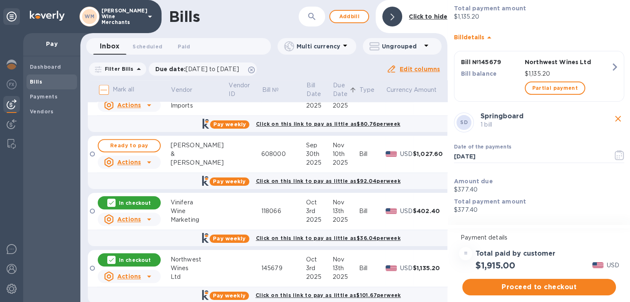
scroll to position [7, 0]
click at [546, 282] on span "Proceed to checkout" at bounding box center [539, 287] width 140 height 10
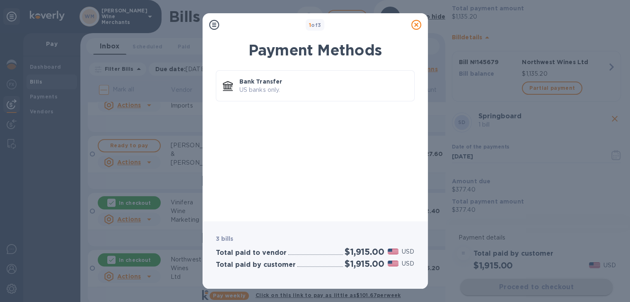
scroll to position [0, 0]
click at [310, 82] on p "Bank Transfer" at bounding box center [323, 81] width 168 height 8
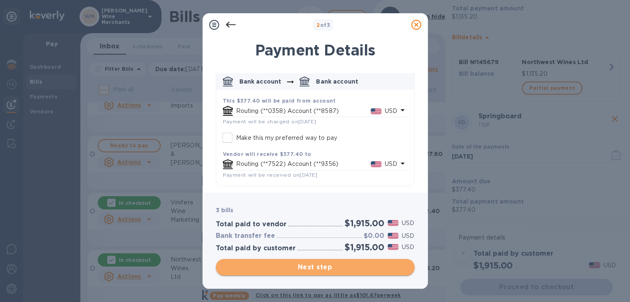
click at [316, 266] on span "Next step" at bounding box center [315, 268] width 186 height 10
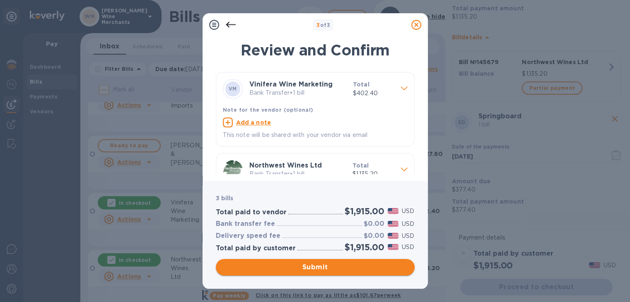
click at [316, 266] on span "Submit" at bounding box center [315, 268] width 186 height 10
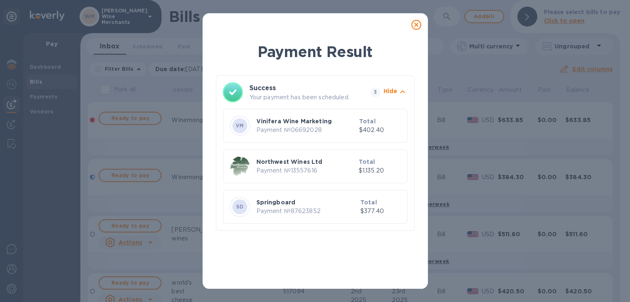
click at [417, 23] on icon at bounding box center [416, 25] width 10 height 10
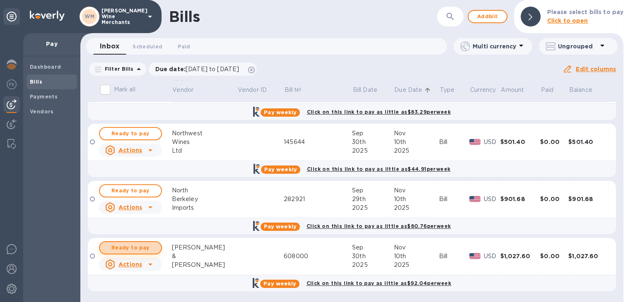
click at [133, 245] on span "Ready to pay" at bounding box center [130, 248] width 48 height 10
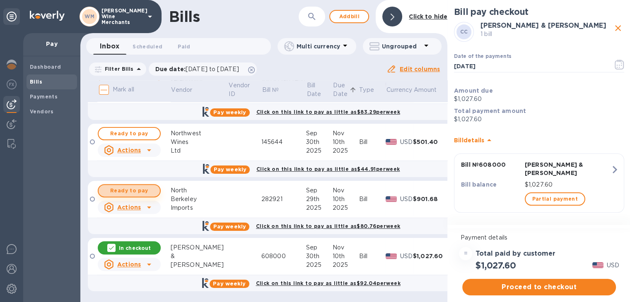
click at [137, 189] on span "Ready to pay" at bounding box center [129, 191] width 48 height 10
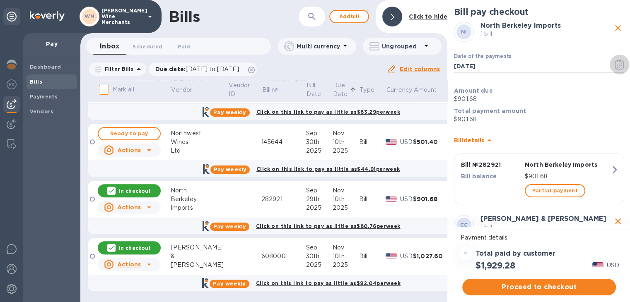
click at [619, 67] on icon "button" at bounding box center [619, 67] width 1 height 1
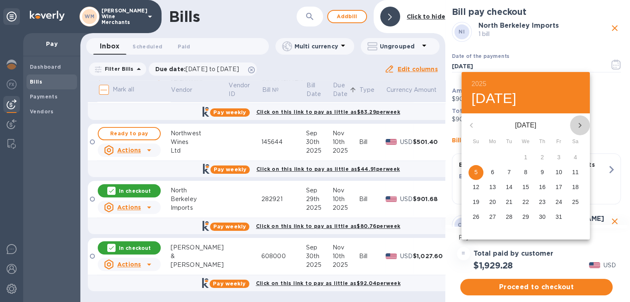
click at [579, 121] on icon "button" at bounding box center [580, 126] width 10 height 10
click at [561, 171] on span "7" at bounding box center [558, 172] width 15 height 8
type input "[DATE]"
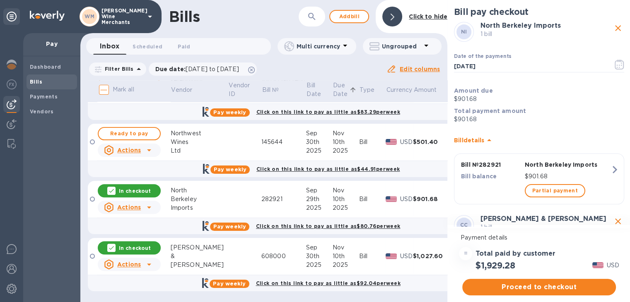
click at [592, 111] on p "Total payment amount" at bounding box center [539, 111] width 170 height 8
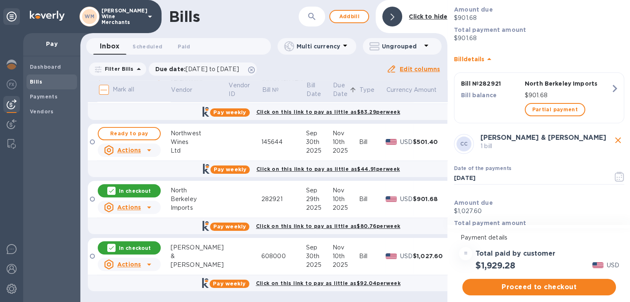
scroll to position [87, 0]
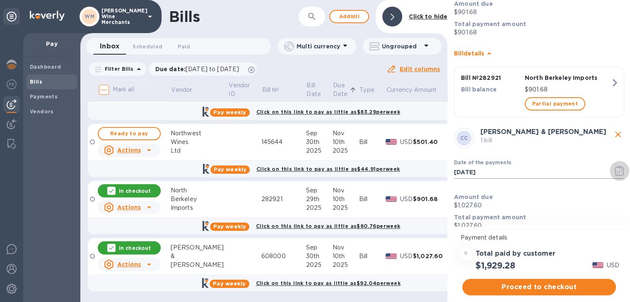
click at [615, 166] on icon "button" at bounding box center [620, 171] width 10 height 10
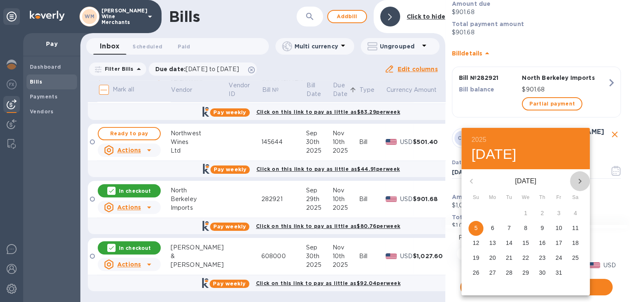
click at [577, 181] on icon "button" at bounding box center [580, 181] width 10 height 10
click at [557, 226] on span "7" at bounding box center [558, 228] width 15 height 8
type input "[DATE]"
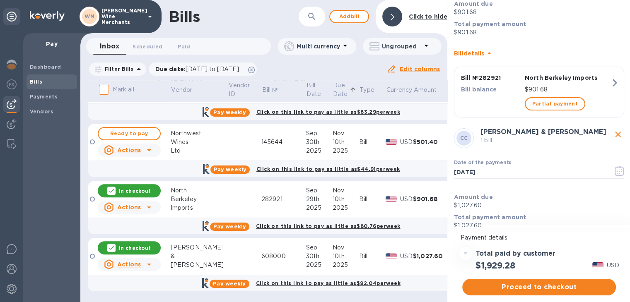
scroll to position [187, 0]
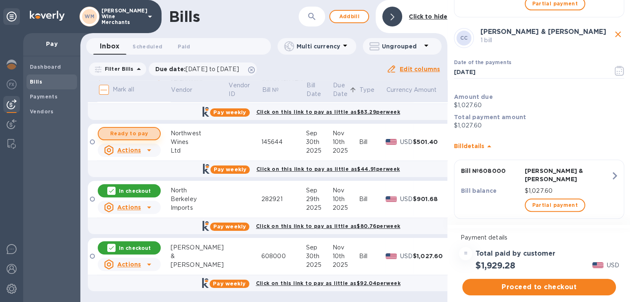
click at [127, 131] on span "Ready to pay" at bounding box center [129, 134] width 48 height 10
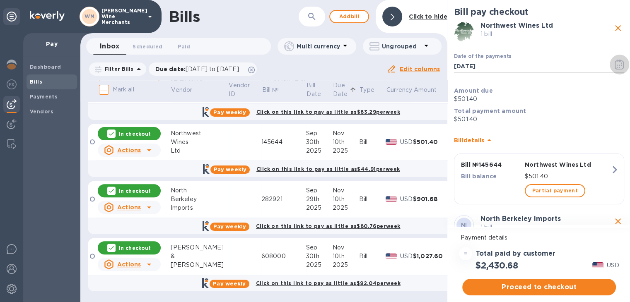
click at [620, 60] on icon "button" at bounding box center [619, 65] width 9 height 10
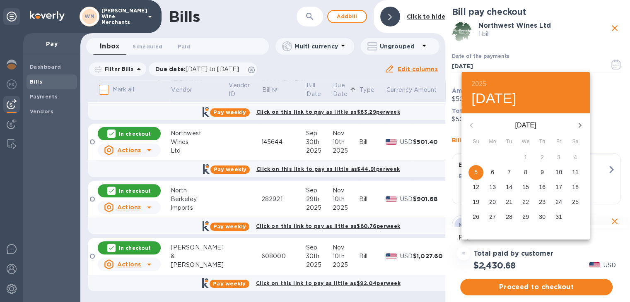
click at [582, 123] on icon "button" at bounding box center [580, 126] width 10 height 10
click at [558, 171] on p "7" at bounding box center [558, 172] width 3 height 8
type input "[DATE]"
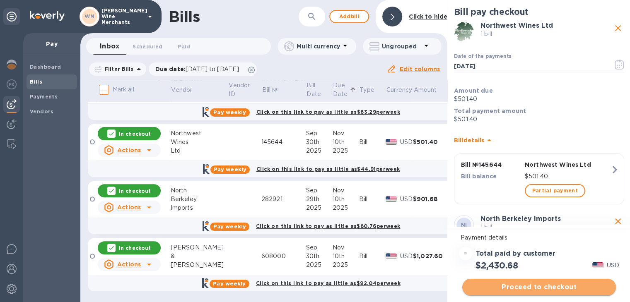
click at [553, 287] on span "Proceed to checkout" at bounding box center [539, 287] width 140 height 10
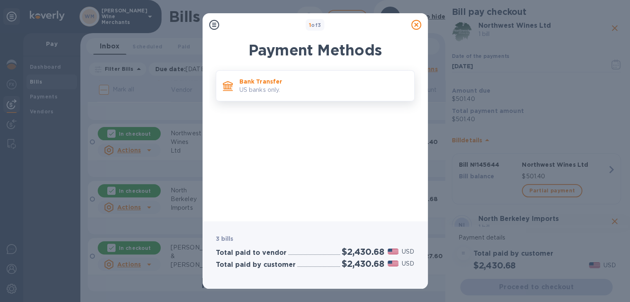
click at [296, 82] on p "Bank Transfer" at bounding box center [323, 81] width 168 height 8
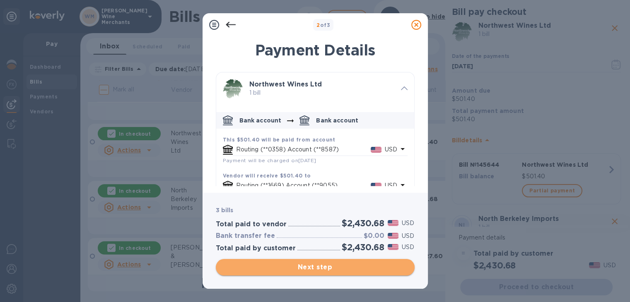
click at [350, 262] on button "Next step" at bounding box center [315, 267] width 199 height 17
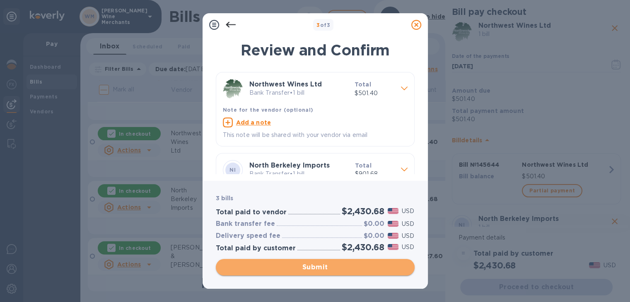
click at [350, 262] on button "Submit" at bounding box center [315, 267] width 199 height 17
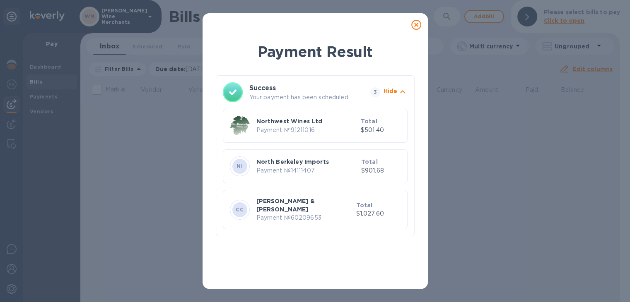
click at [416, 25] on icon at bounding box center [416, 25] width 10 height 10
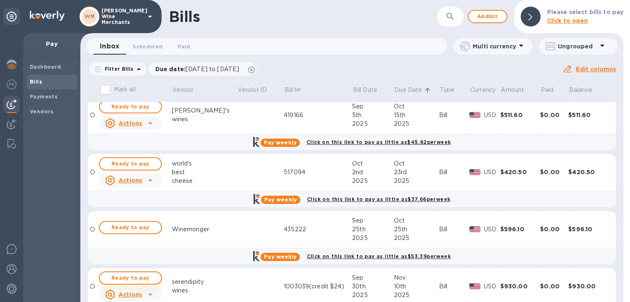
scroll to position [150, 0]
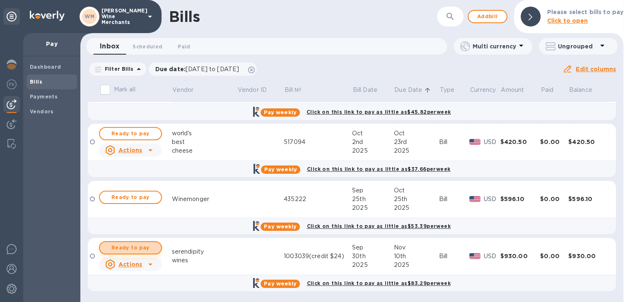
click at [141, 249] on span "Ready to pay" at bounding box center [130, 248] width 48 height 10
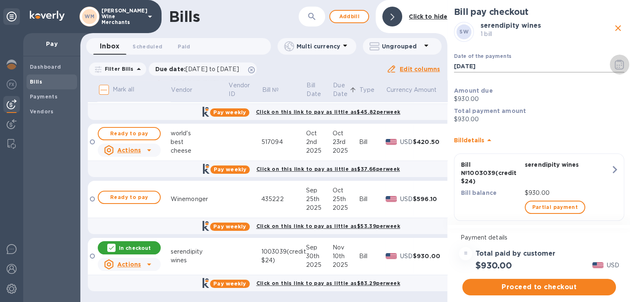
click at [616, 61] on icon "button" at bounding box center [619, 65] width 9 height 10
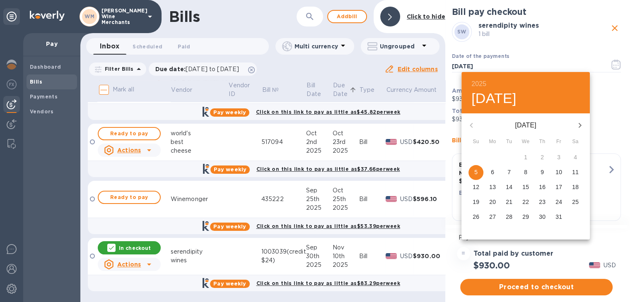
click at [580, 123] on icon "button" at bounding box center [580, 126] width 10 height 10
click at [557, 171] on p "7" at bounding box center [558, 172] width 3 height 8
type input "[DATE]"
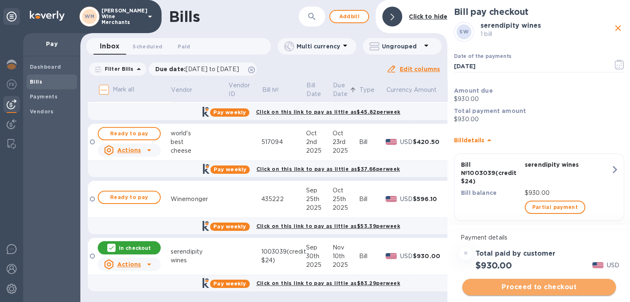
click at [530, 287] on span "Proceed to checkout" at bounding box center [539, 287] width 140 height 10
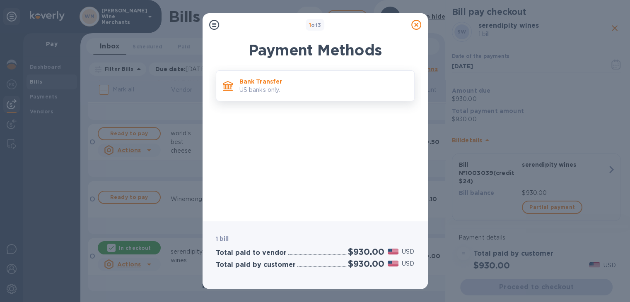
click at [318, 79] on p "Bank Transfer" at bounding box center [323, 81] width 168 height 8
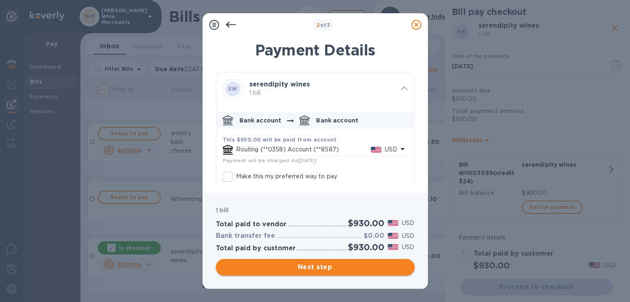
click at [292, 269] on span "Next step" at bounding box center [315, 268] width 186 height 10
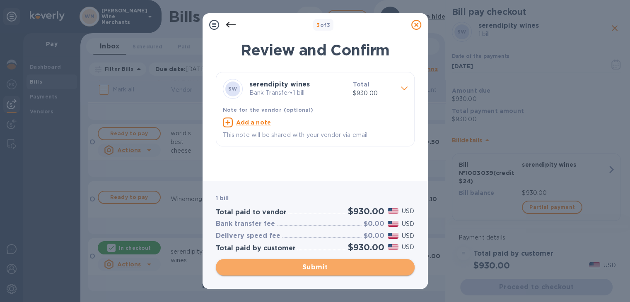
click at [300, 261] on button "Submit" at bounding box center [315, 267] width 199 height 17
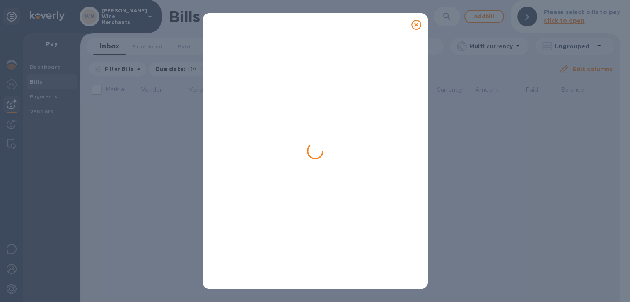
scroll to position [0, 0]
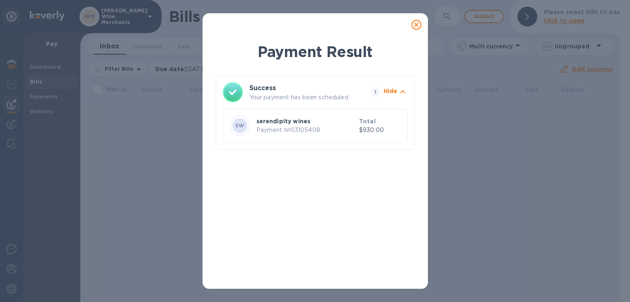
drag, startPoint x: 417, startPoint y: 19, endPoint x: 416, endPoint y: 28, distance: 9.2
click at [416, 28] on div at bounding box center [416, 25] width 17 height 17
click at [416, 28] on icon at bounding box center [416, 25] width 10 height 10
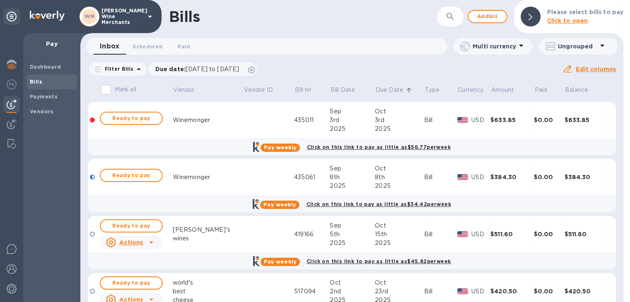
scroll to position [92, 0]
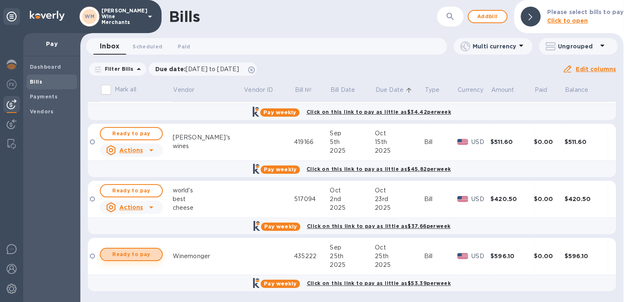
click at [128, 256] on span "Ready to pay" at bounding box center [131, 255] width 48 height 10
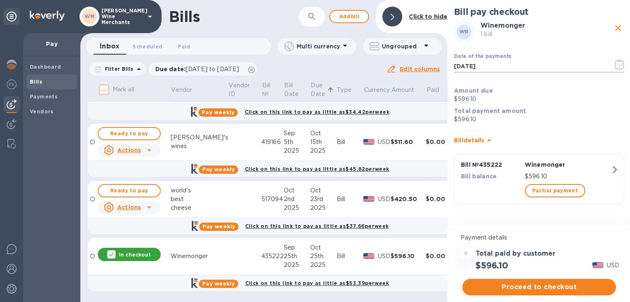
click at [620, 64] on icon "button" at bounding box center [620, 65] width 10 height 10
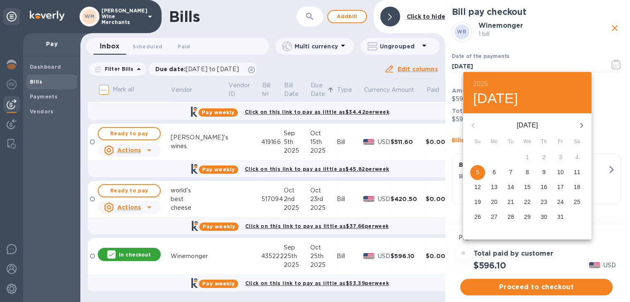
click at [114, 256] on div at bounding box center [315, 151] width 630 height 302
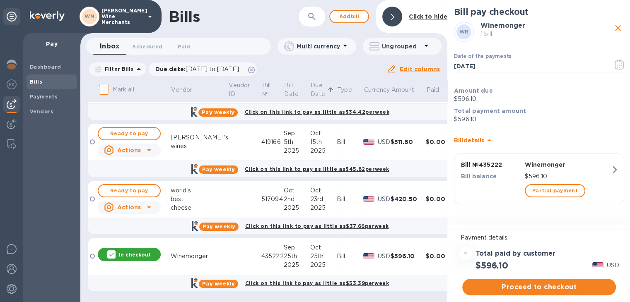
click at [139, 249] on div "In checkout" at bounding box center [129, 254] width 63 height 13
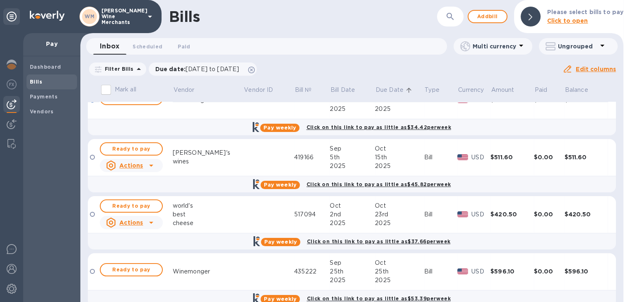
scroll to position [77, 0]
click at [130, 206] on span "Ready to pay" at bounding box center [131, 206] width 48 height 10
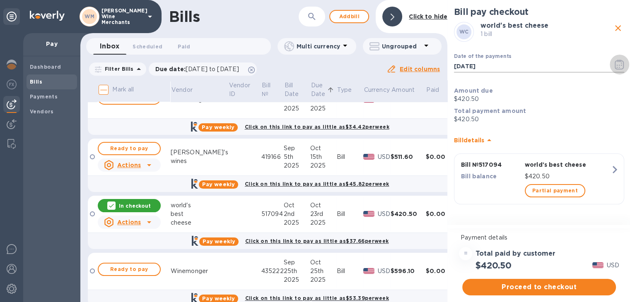
click at [621, 64] on icon "button" at bounding box center [620, 65] width 10 height 10
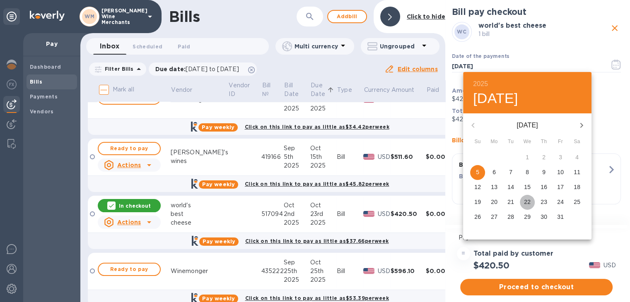
click at [525, 202] on p "22" at bounding box center [527, 202] width 7 height 8
type input "[DATE]"
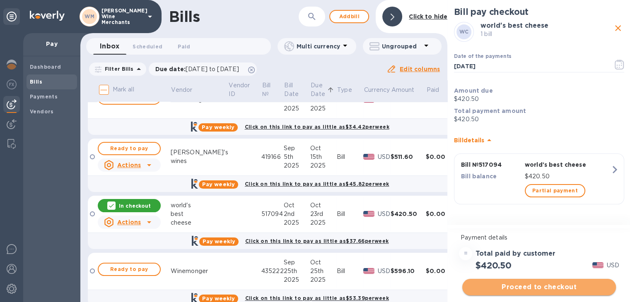
click at [528, 287] on span "Proceed to checkout" at bounding box center [539, 287] width 140 height 10
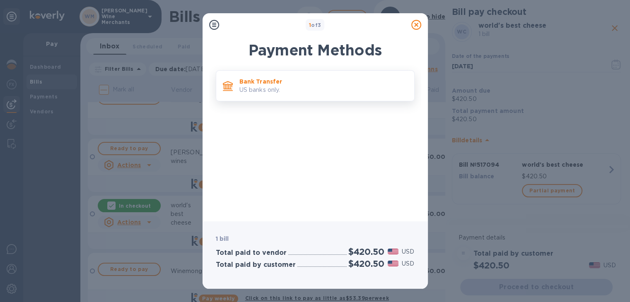
click at [300, 86] on p "US banks only." at bounding box center [323, 90] width 168 height 9
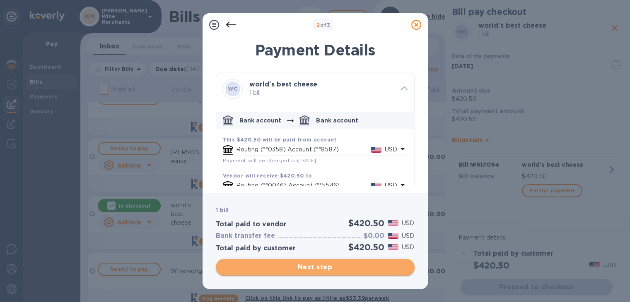
click at [330, 269] on span "Next step" at bounding box center [315, 268] width 186 height 10
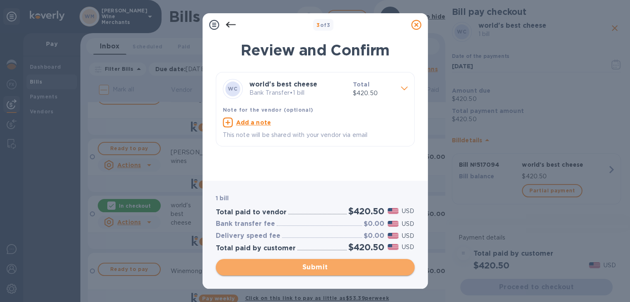
click at [330, 269] on span "Submit" at bounding box center [315, 268] width 186 height 10
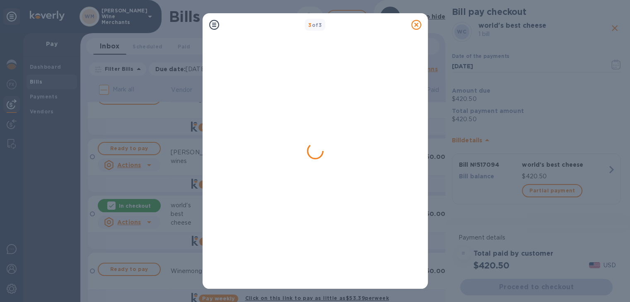
scroll to position [0, 0]
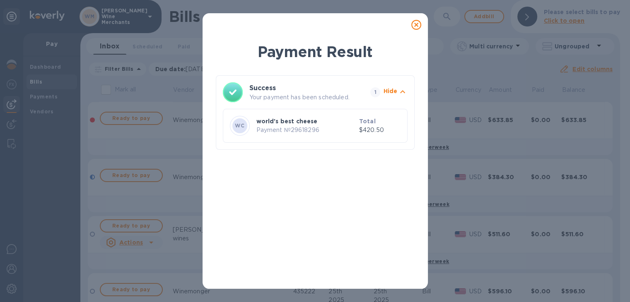
click at [417, 28] on icon at bounding box center [416, 25] width 10 height 10
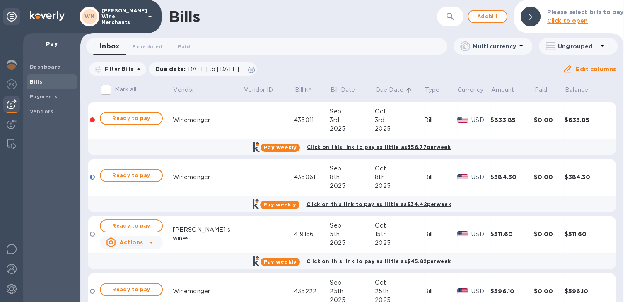
scroll to position [35, 0]
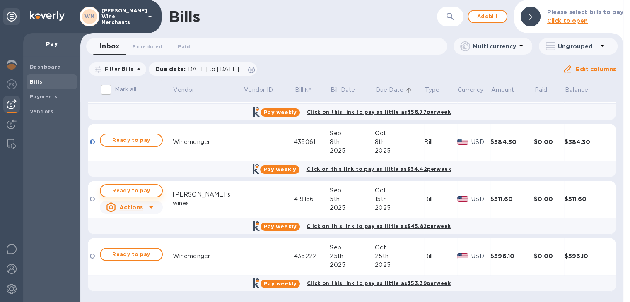
click at [133, 191] on span "Ready to pay" at bounding box center [131, 191] width 48 height 10
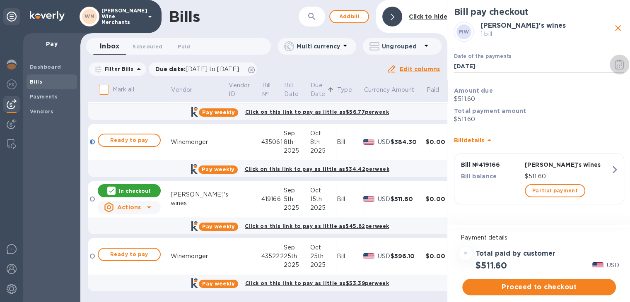
click at [619, 64] on icon "button" at bounding box center [620, 65] width 10 height 10
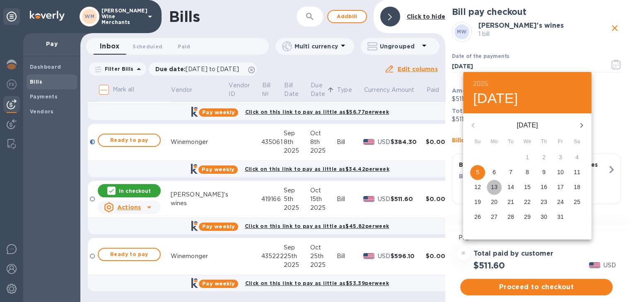
click at [491, 185] on p "13" at bounding box center [494, 187] width 7 height 8
type input "[DATE]"
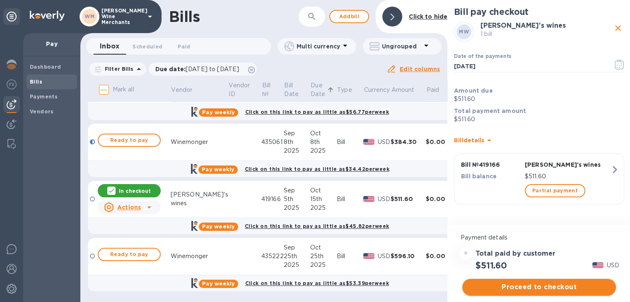
click at [537, 285] on span "Proceed to checkout" at bounding box center [539, 287] width 140 height 10
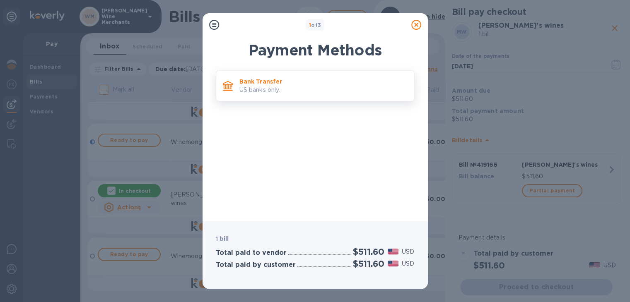
click at [350, 89] on p "US banks only." at bounding box center [323, 90] width 168 height 9
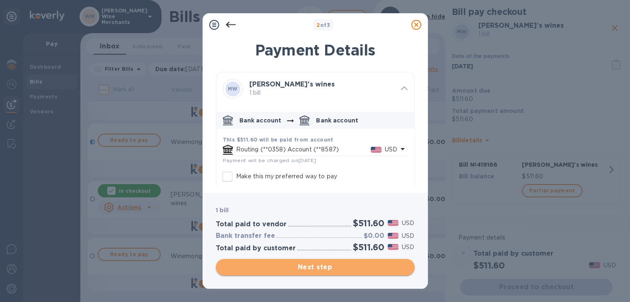
click at [333, 264] on span "Next step" at bounding box center [315, 268] width 186 height 10
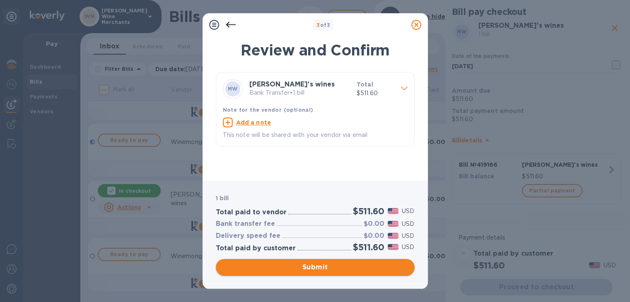
click at [331, 265] on span "Submit" at bounding box center [315, 268] width 186 height 10
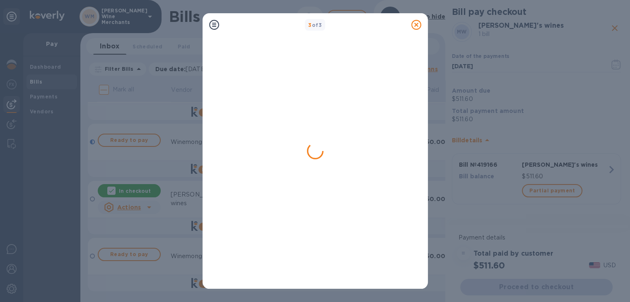
scroll to position [0, 0]
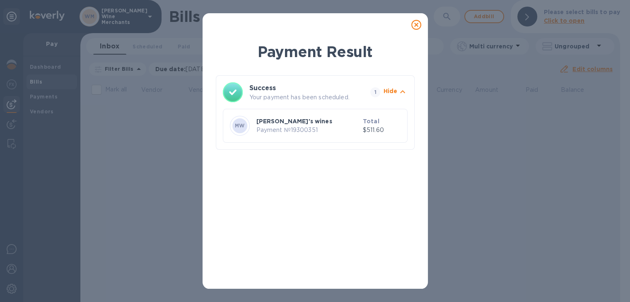
click at [416, 24] on icon at bounding box center [416, 25] width 10 height 10
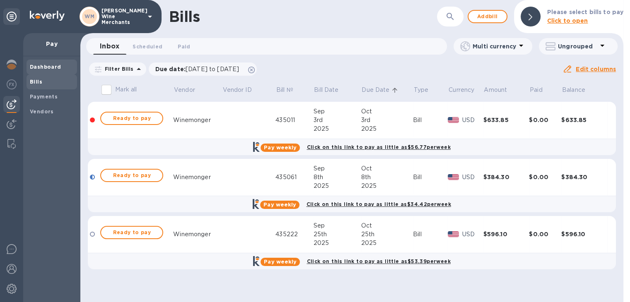
click at [51, 65] on b "Dashboard" at bounding box center [45, 67] width 31 height 6
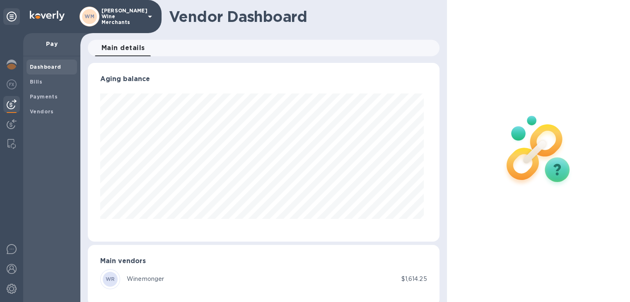
scroll to position [179, 348]
click at [36, 113] on b "Vendors" at bounding box center [42, 112] width 24 height 6
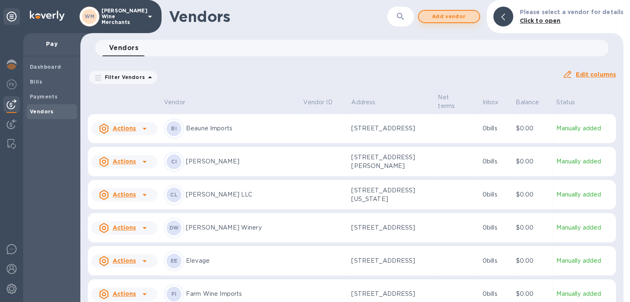
click at [459, 17] on span "Add vendor" at bounding box center [448, 17] width 47 height 10
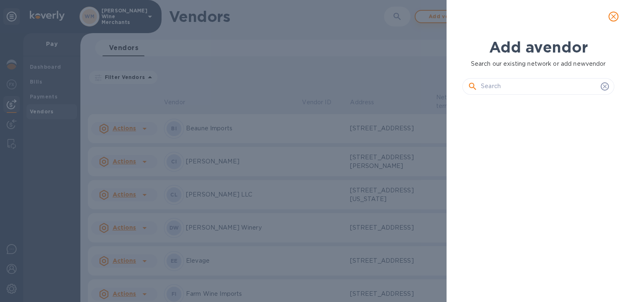
scroll to position [172, 155]
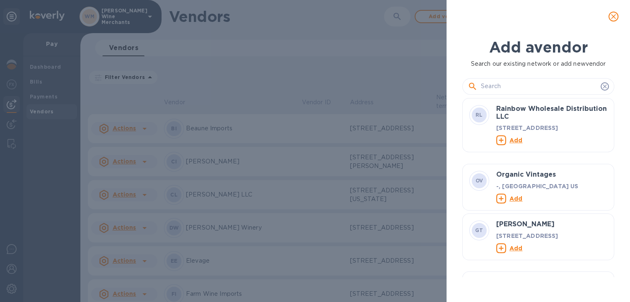
click at [494, 87] on input "text" at bounding box center [539, 86] width 116 height 12
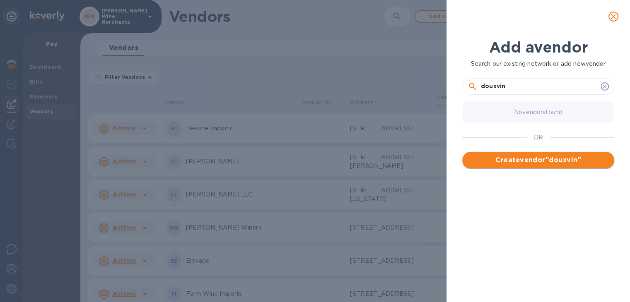
type input "douxvin"
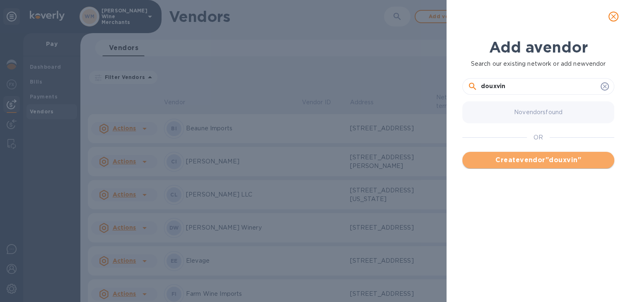
click at [550, 160] on span "Create vendor " douxvin "" at bounding box center [538, 160] width 139 height 10
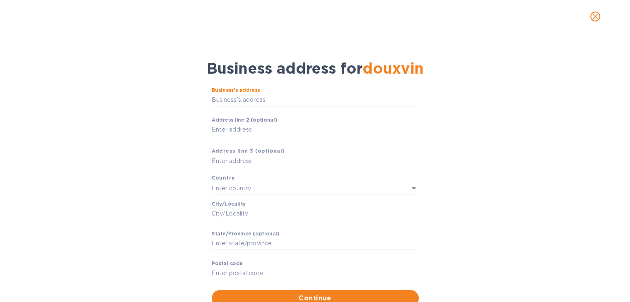
click at [232, 106] on input "Business’s аddress" at bounding box center [315, 100] width 207 height 12
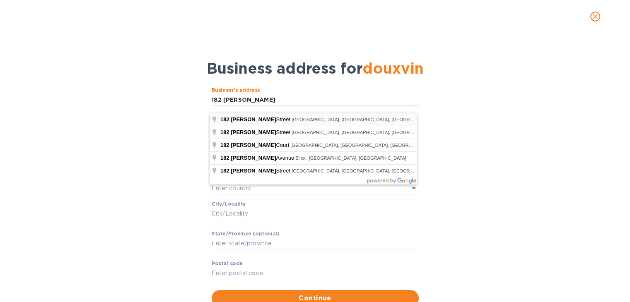
type input "[STREET_ADDRESS][PERSON_NAME]"
type input "[GEOGRAPHIC_DATA]"
type input "CA"
type input "94105"
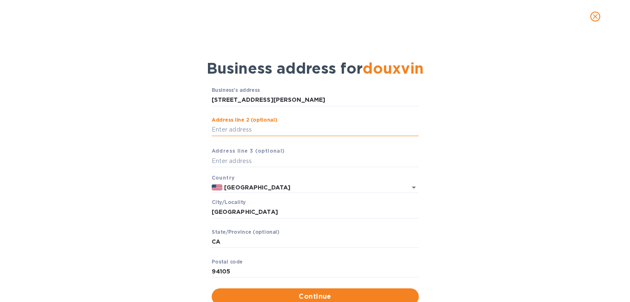
click at [258, 136] on input "Аddress line 2 (optional)" at bounding box center [315, 130] width 207 height 12
click at [212, 136] on input "416" at bounding box center [315, 130] width 207 height 12
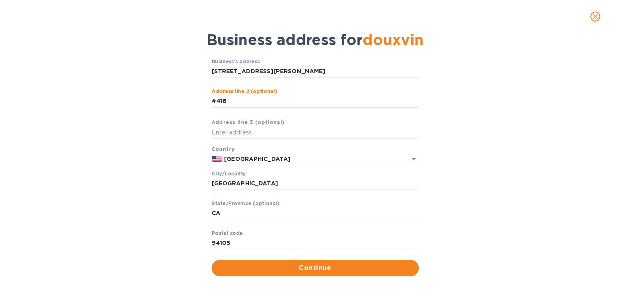
scroll to position [35, 0]
type input "#416"
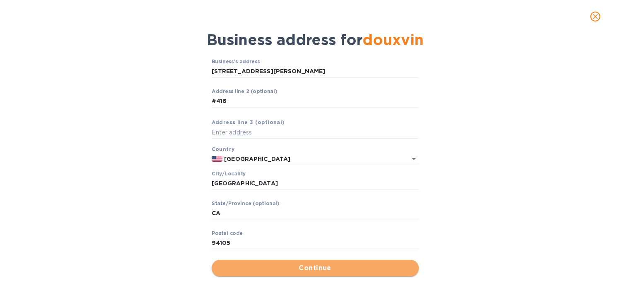
click at [316, 266] on span "Continue" at bounding box center [315, 268] width 194 height 10
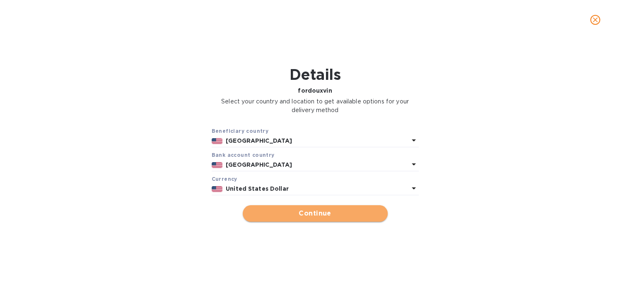
click at [338, 212] on span "Continue" at bounding box center [315, 214] width 132 height 10
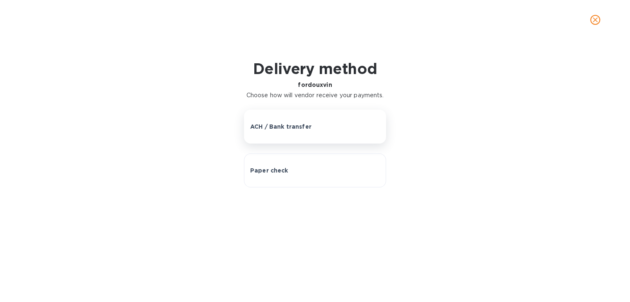
click at [315, 124] on div "ACH / Bank transfer" at bounding box center [315, 127] width 130 height 8
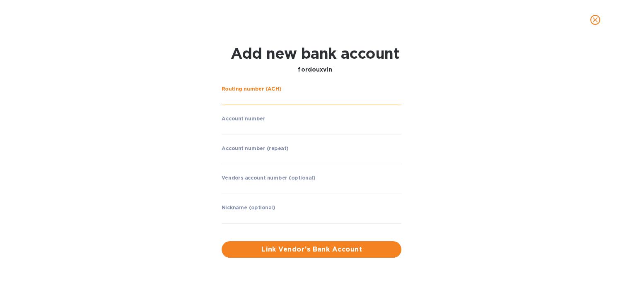
click at [263, 100] on input "string" at bounding box center [312, 99] width 180 height 12
type input "322271627"
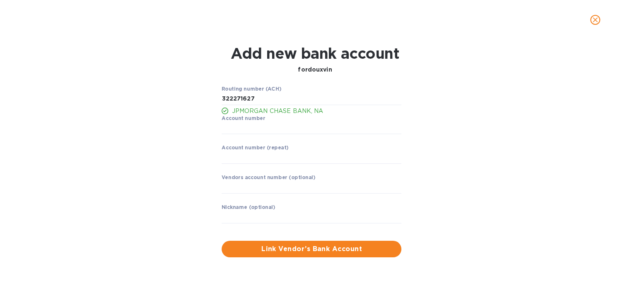
click at [263, 111] on p "JPMORGAN CHASE BANK, NA" at bounding box center [317, 111] width 170 height 9
click at [246, 130] on input "string" at bounding box center [312, 128] width 180 height 12
type input "80001296301"
click at [254, 159] on input "string" at bounding box center [312, 158] width 180 height 12
type input "80001296301"
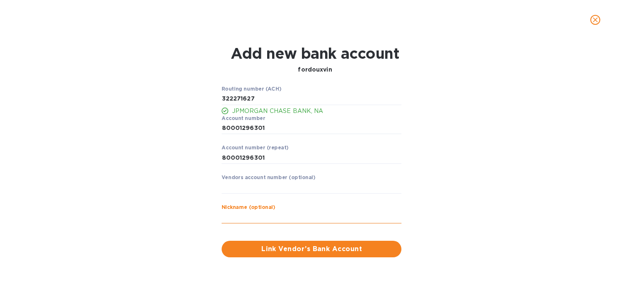
click at [247, 213] on input "text" at bounding box center [312, 217] width 180 height 12
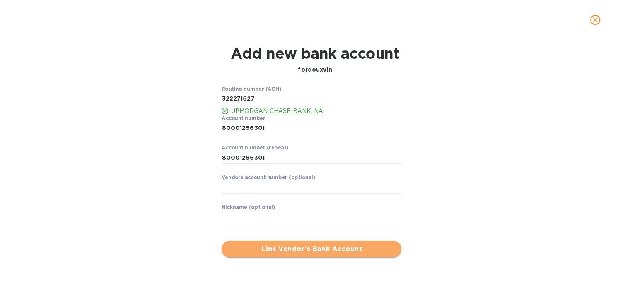
click at [352, 249] on span "Link Vendor’s Bank Account" at bounding box center [311, 249] width 167 height 10
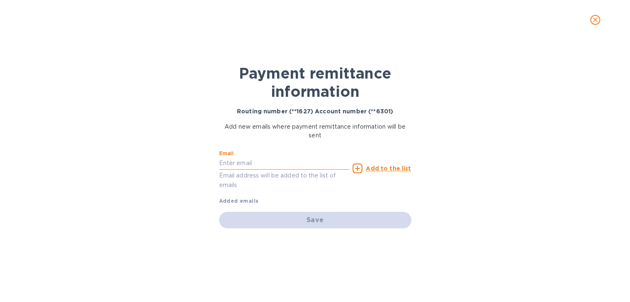
click at [251, 162] on input "text" at bounding box center [284, 163] width 130 height 12
paste input "[PERSON_NAME][EMAIL_ADDRESS][DOMAIN_NAME]"
type input "[PERSON_NAME][EMAIL_ADDRESS][DOMAIN_NAME]"
click at [396, 165] on u "Add to the list" at bounding box center [388, 168] width 45 height 7
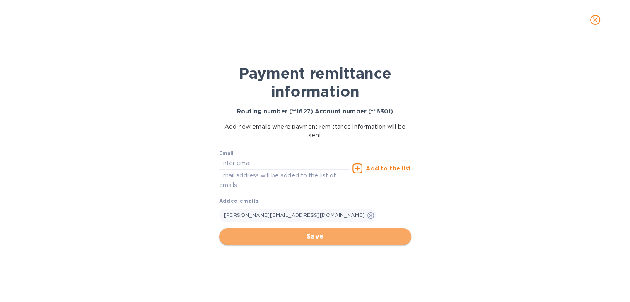
click at [318, 232] on span "Save" at bounding box center [315, 237] width 179 height 10
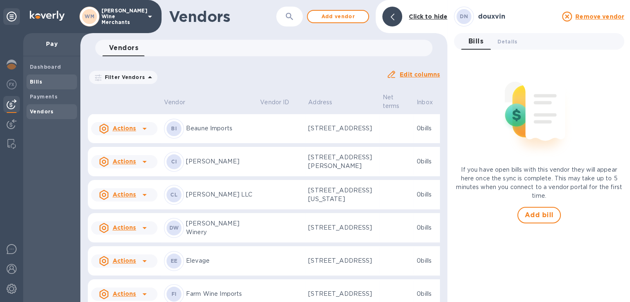
click at [35, 82] on b "Bills" at bounding box center [36, 82] width 12 height 6
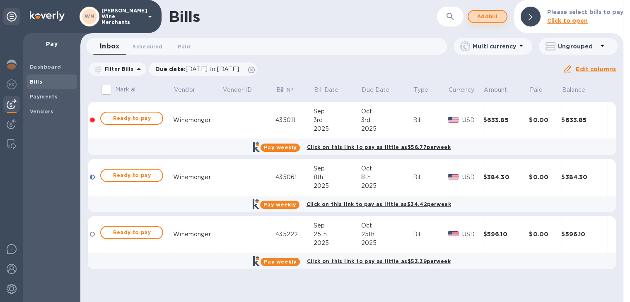
click at [489, 17] on span "Add bill" at bounding box center [487, 17] width 25 height 10
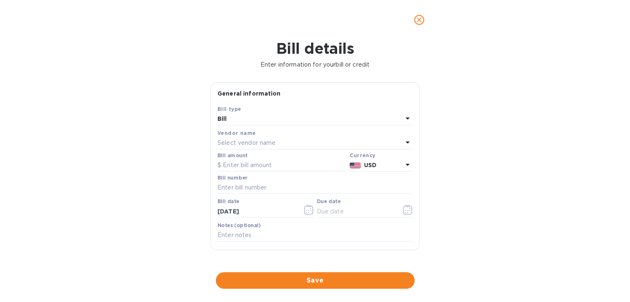
click at [242, 145] on p "Select vendor name" at bounding box center [246, 143] width 58 height 9
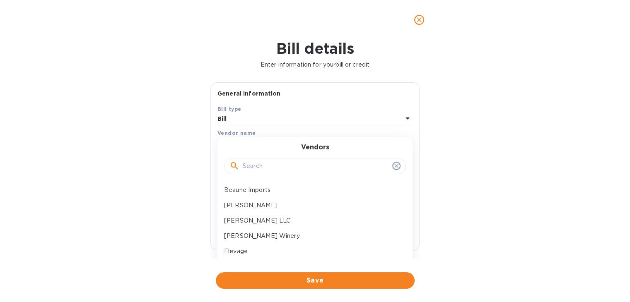
click at [253, 163] on input "text" at bounding box center [316, 166] width 146 height 12
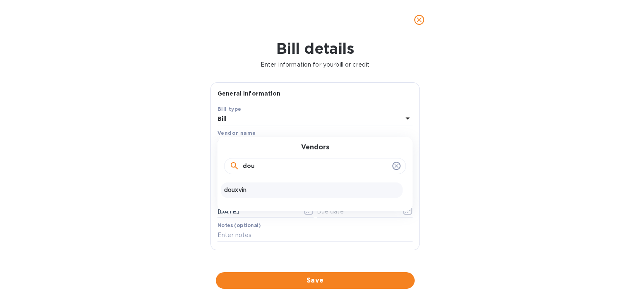
type input "dou"
click at [242, 190] on p "douxvin" at bounding box center [311, 190] width 175 height 9
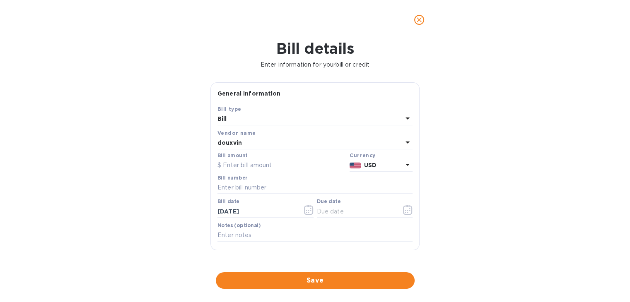
click at [245, 167] on input "text" at bounding box center [281, 165] width 129 height 12
type input "84.60"
click at [240, 188] on input "text" at bounding box center [314, 188] width 195 height 12
type input "21002"
click at [306, 209] on icon "button" at bounding box center [309, 210] width 10 height 10
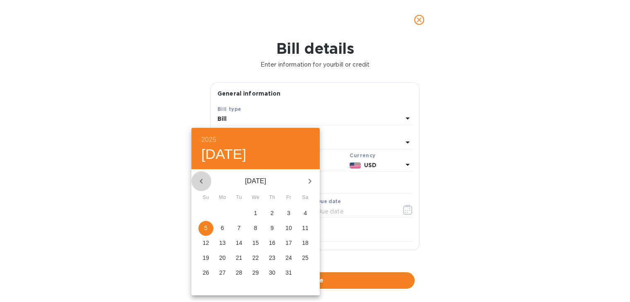
click at [202, 178] on icon "button" at bounding box center [201, 181] width 10 height 10
click at [287, 243] on p "19" at bounding box center [288, 243] width 7 height 8
type input "[DATE]"
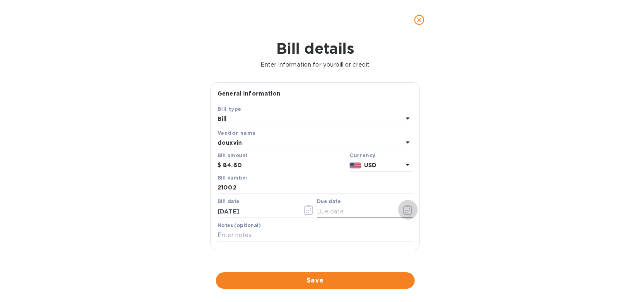
click at [405, 211] on icon "button" at bounding box center [408, 210] width 10 height 10
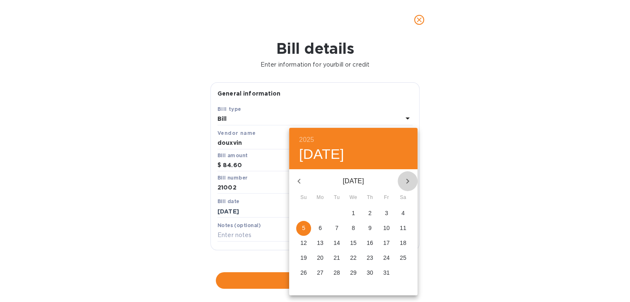
click at [407, 181] on icon "button" at bounding box center [408, 181] width 10 height 10
click at [386, 227] on p "7" at bounding box center [386, 228] width 3 height 8
type input "[DATE]"
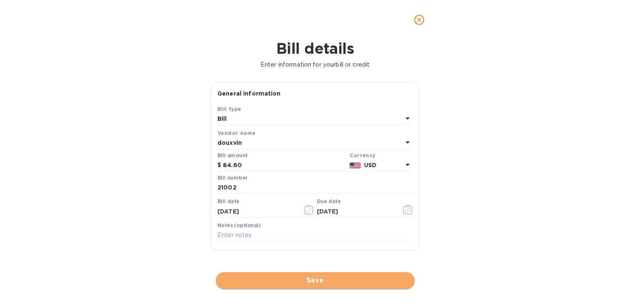
click at [325, 281] on span "Save" at bounding box center [315, 281] width 186 height 10
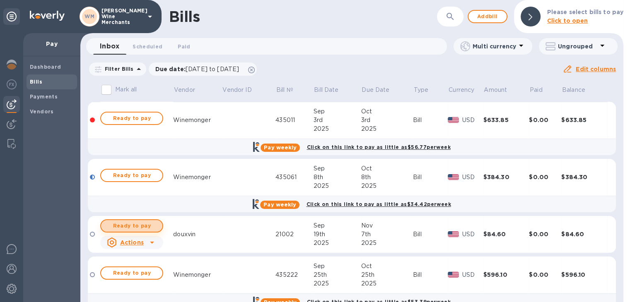
click at [146, 225] on span "Ready to pay" at bounding box center [132, 226] width 48 height 10
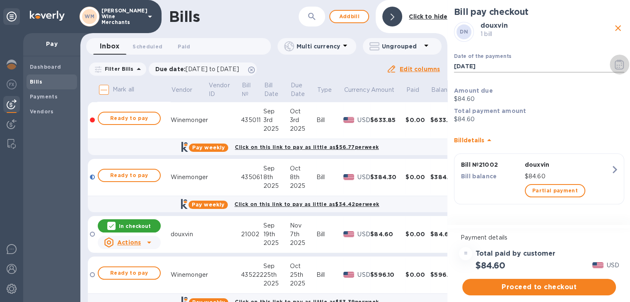
click at [616, 60] on icon "button" at bounding box center [619, 65] width 9 height 10
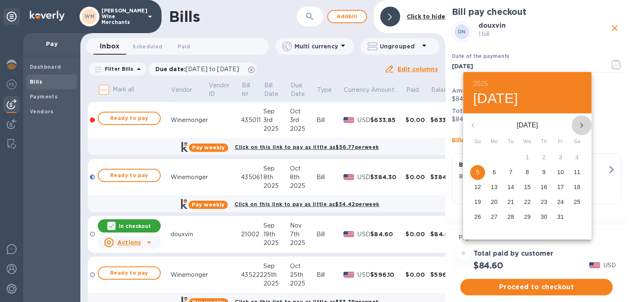
click at [579, 123] on icon "button" at bounding box center [582, 126] width 10 height 10
click at [555, 172] on span "7" at bounding box center [560, 172] width 15 height 8
type input "[DATE]"
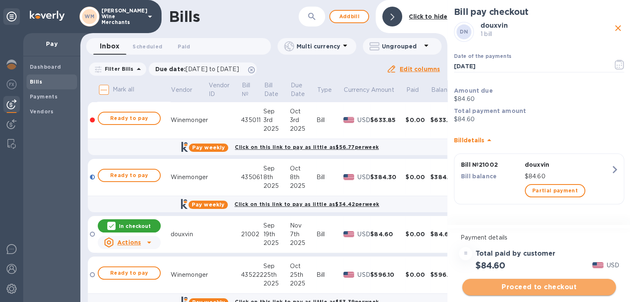
click at [539, 287] on span "Proceed to checkout" at bounding box center [539, 287] width 140 height 10
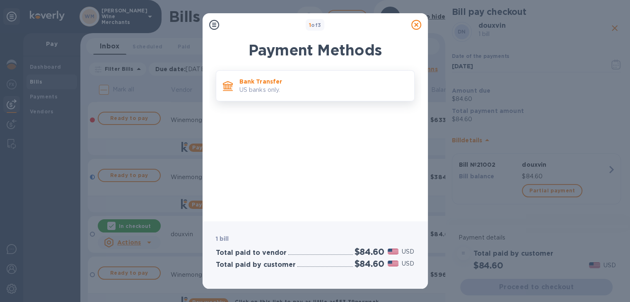
click at [290, 98] on div "Bank Transfer US banks only." at bounding box center [315, 85] width 199 height 31
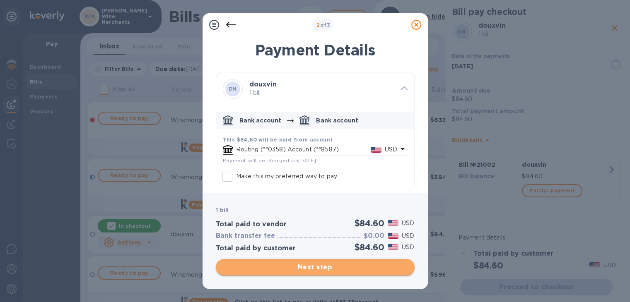
click at [319, 272] on button "Next step" at bounding box center [315, 267] width 199 height 17
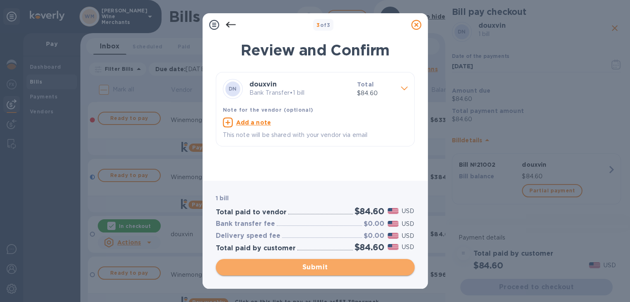
click at [318, 266] on span "Submit" at bounding box center [315, 268] width 186 height 10
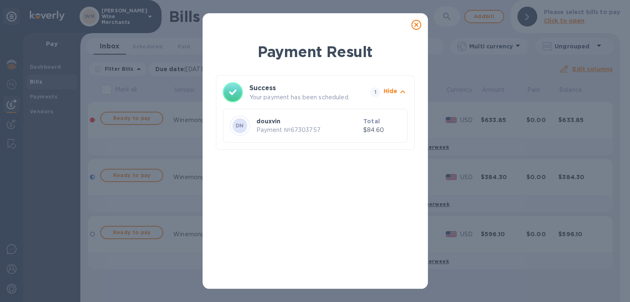
click at [416, 26] on icon at bounding box center [416, 25] width 10 height 10
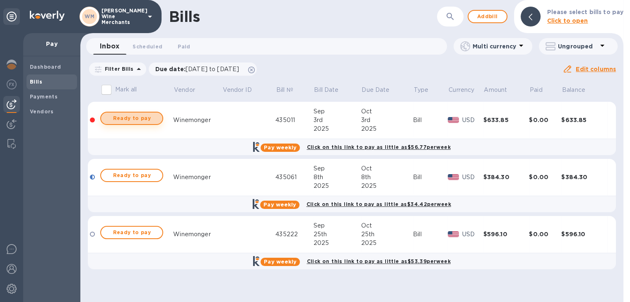
click at [159, 121] on button "Ready to pay" at bounding box center [131, 118] width 63 height 13
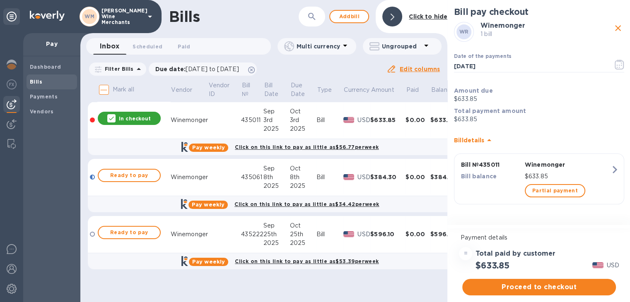
drag, startPoint x: 143, startPoint y: 115, endPoint x: 112, endPoint y: 126, distance: 32.9
click at [112, 126] on div "In checkout" at bounding box center [129, 118] width 66 height 17
click at [119, 118] on div "In checkout" at bounding box center [129, 118] width 63 height 13
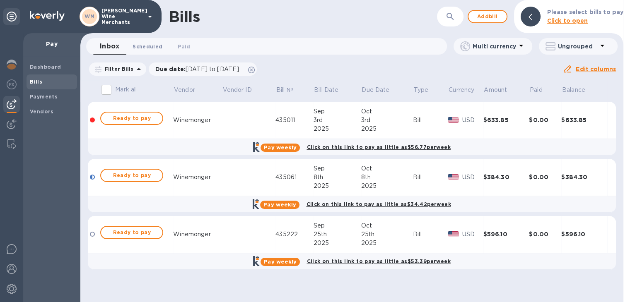
click at [149, 43] on span "Scheduled 0" at bounding box center [148, 46] width 30 height 9
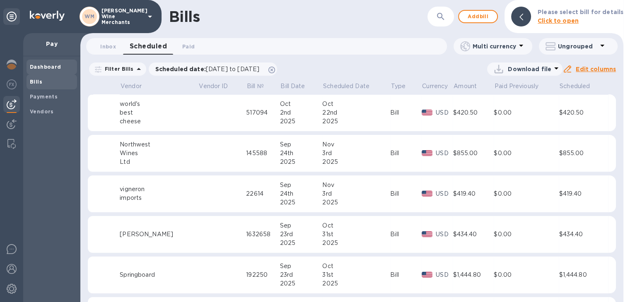
click at [49, 64] on b "Dashboard" at bounding box center [45, 67] width 31 height 6
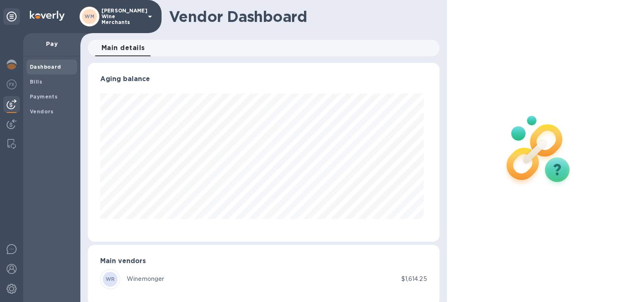
scroll to position [179, 348]
